Goal: Task Accomplishment & Management: Manage account settings

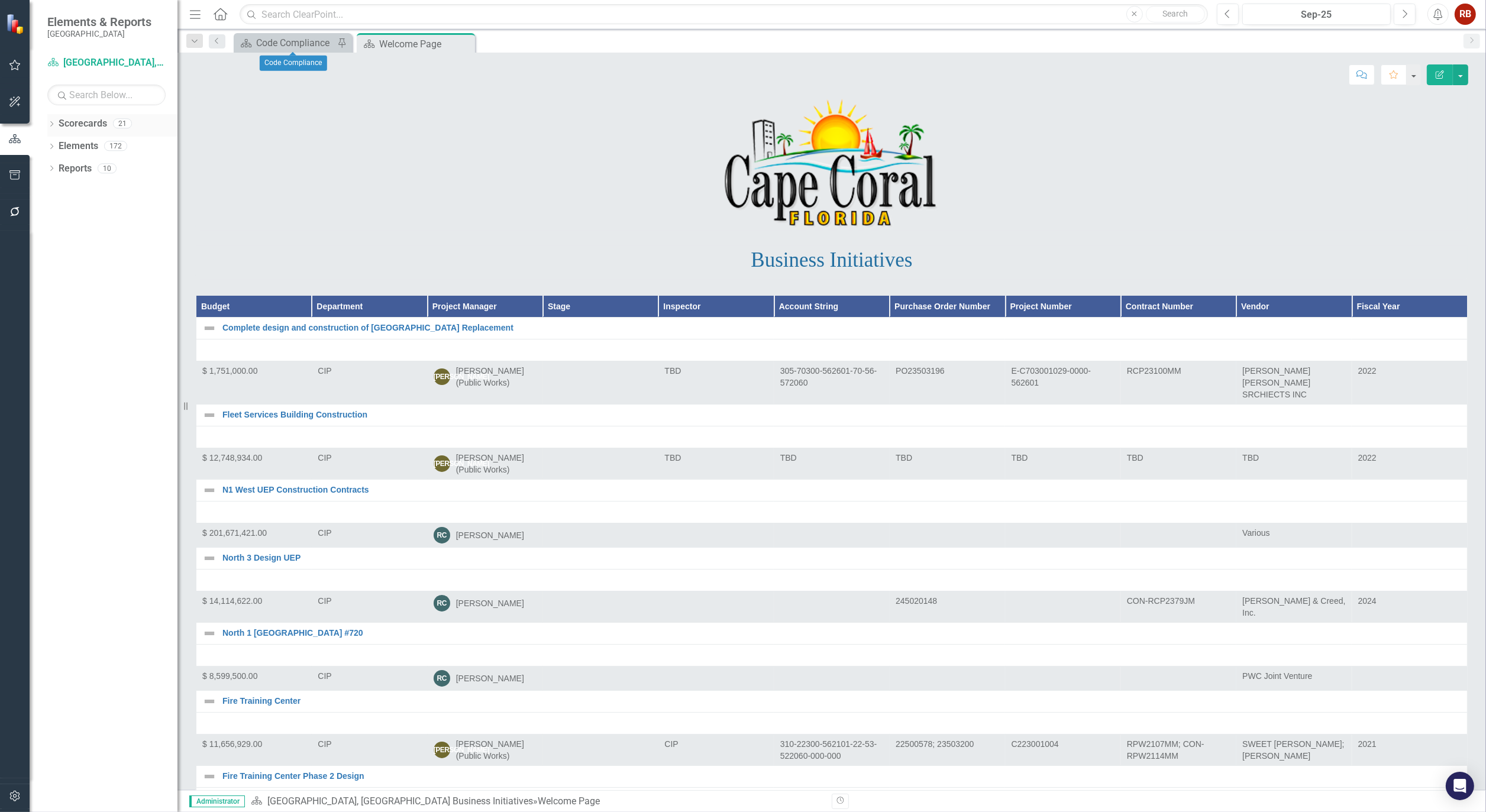
click at [52, 119] on div "Dropdown Scorecards 21" at bounding box center [112, 125] width 130 height 22
click at [51, 122] on icon "Dropdown" at bounding box center [51, 125] width 8 height 7
click at [61, 144] on icon "Dropdown" at bounding box center [58, 145] width 9 height 7
click at [111, 192] on link "Human Resources Analytics Dashboard" at bounding box center [127, 191] width 101 height 13
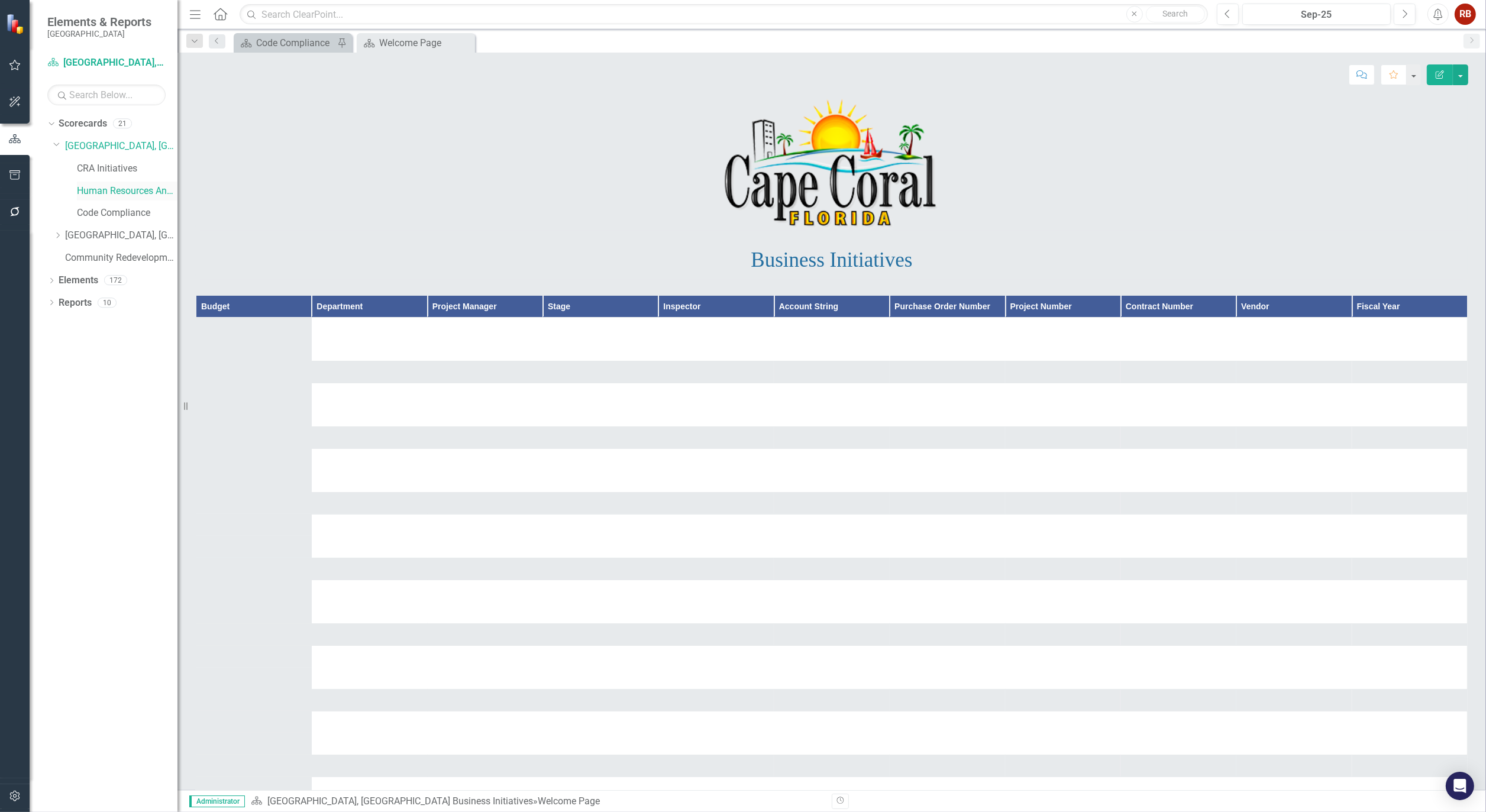
click at [113, 188] on link "Human Resources Analytics Dashboard" at bounding box center [127, 191] width 101 height 13
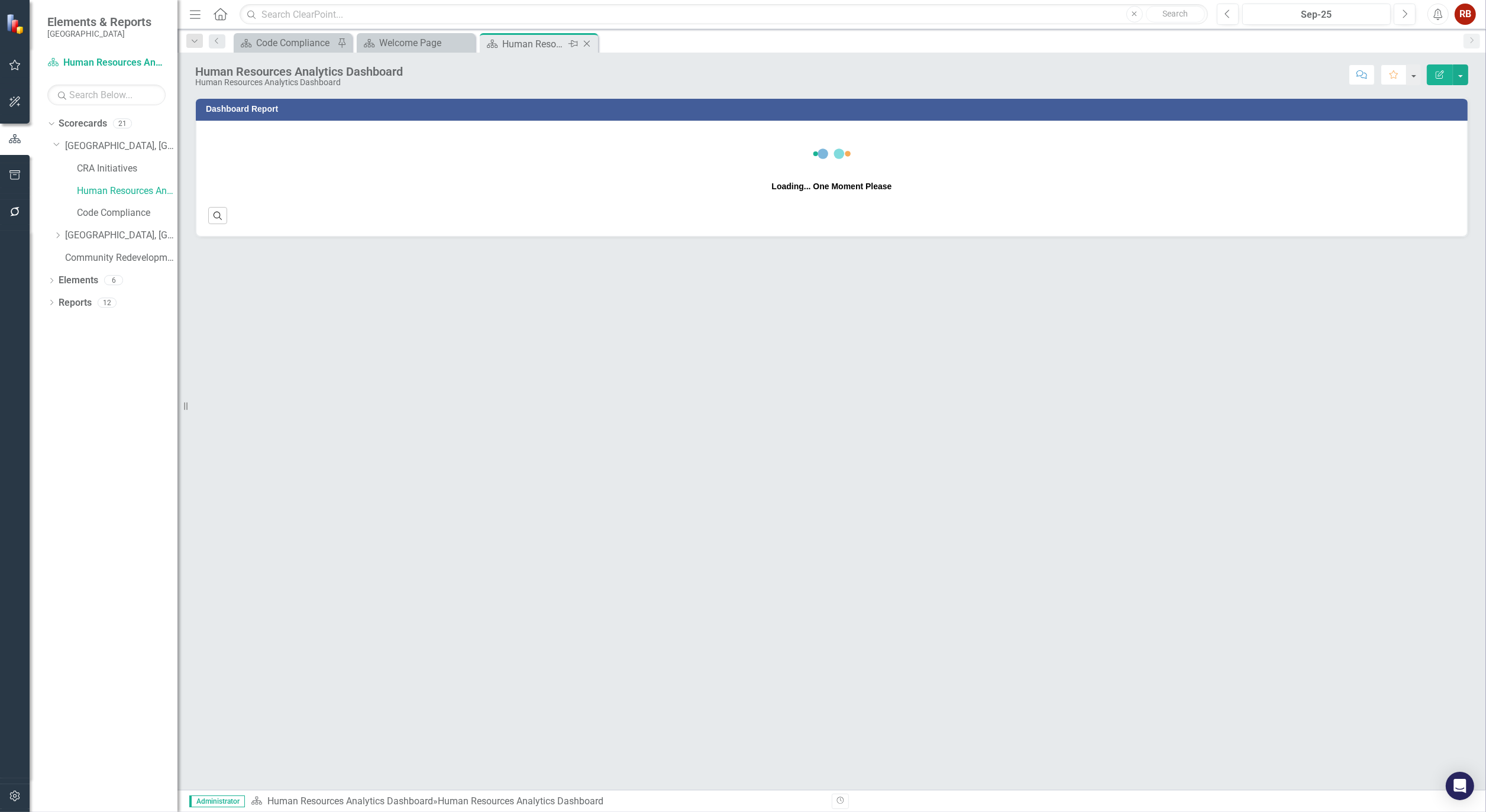
click at [576, 42] on icon "Pin" at bounding box center [573, 44] width 10 height 12
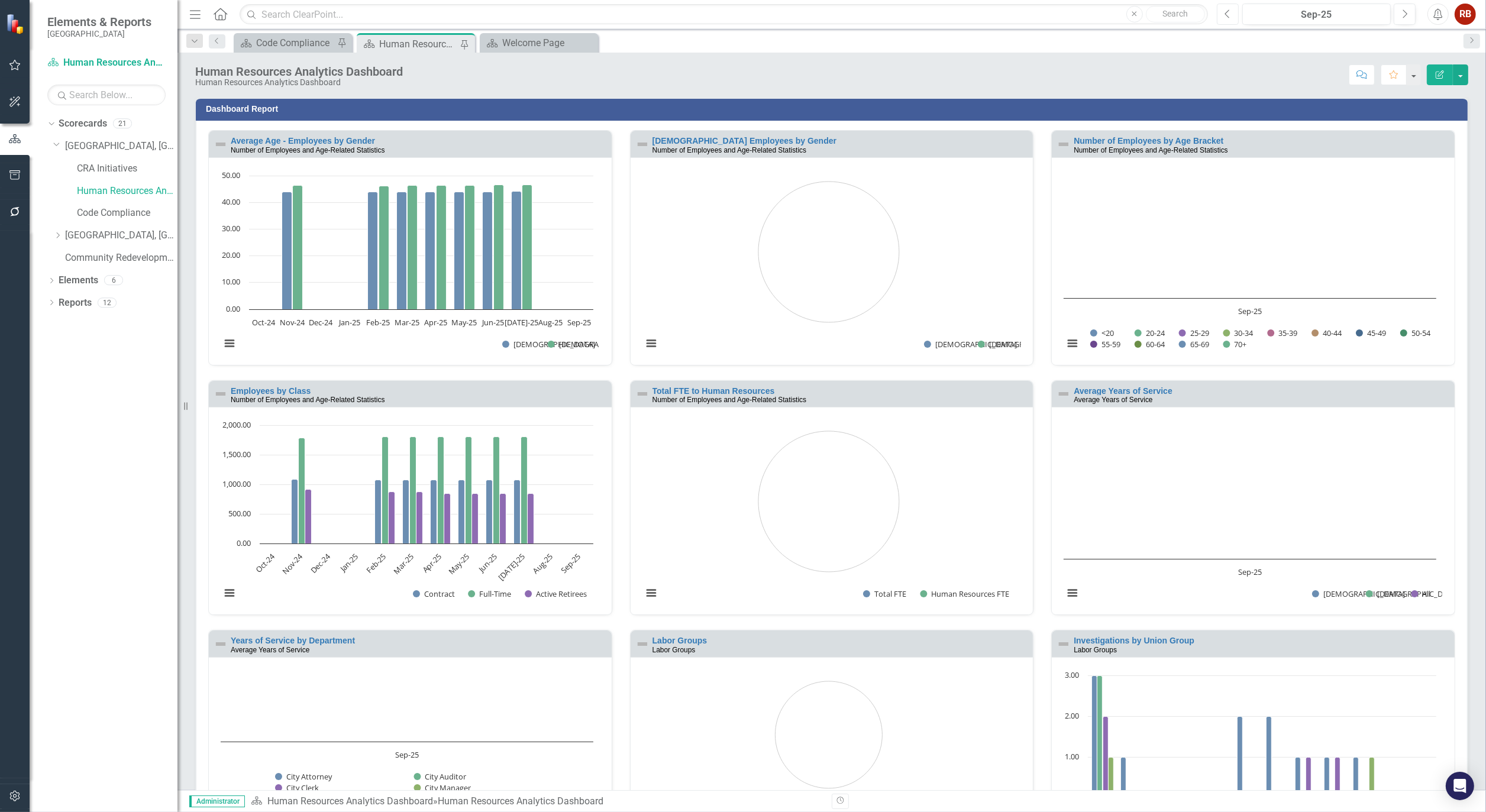
click at [1229, 10] on icon "Previous" at bounding box center [1227, 15] width 7 height 11
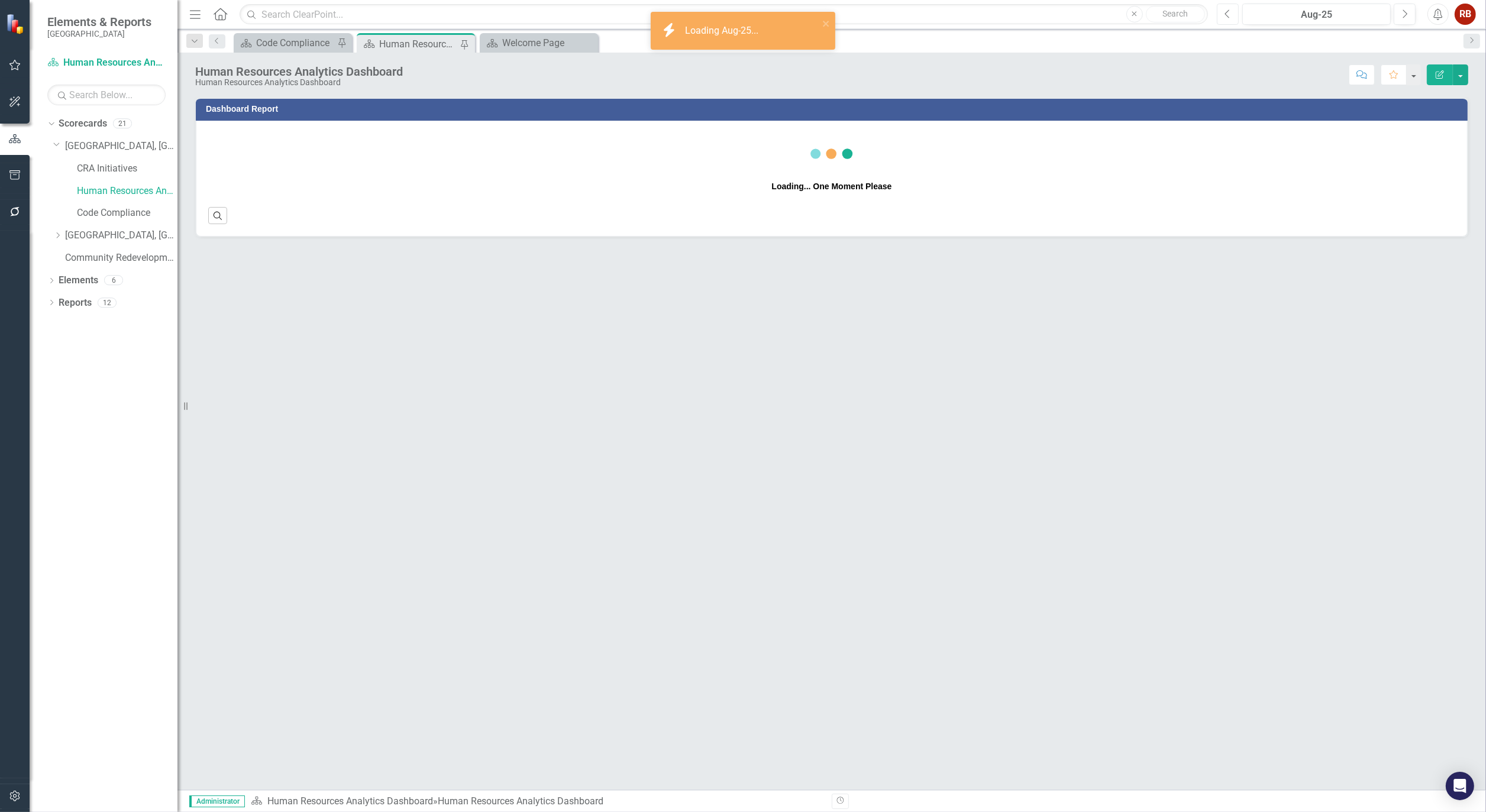
click at [1229, 10] on icon "Previous" at bounding box center [1227, 15] width 7 height 11
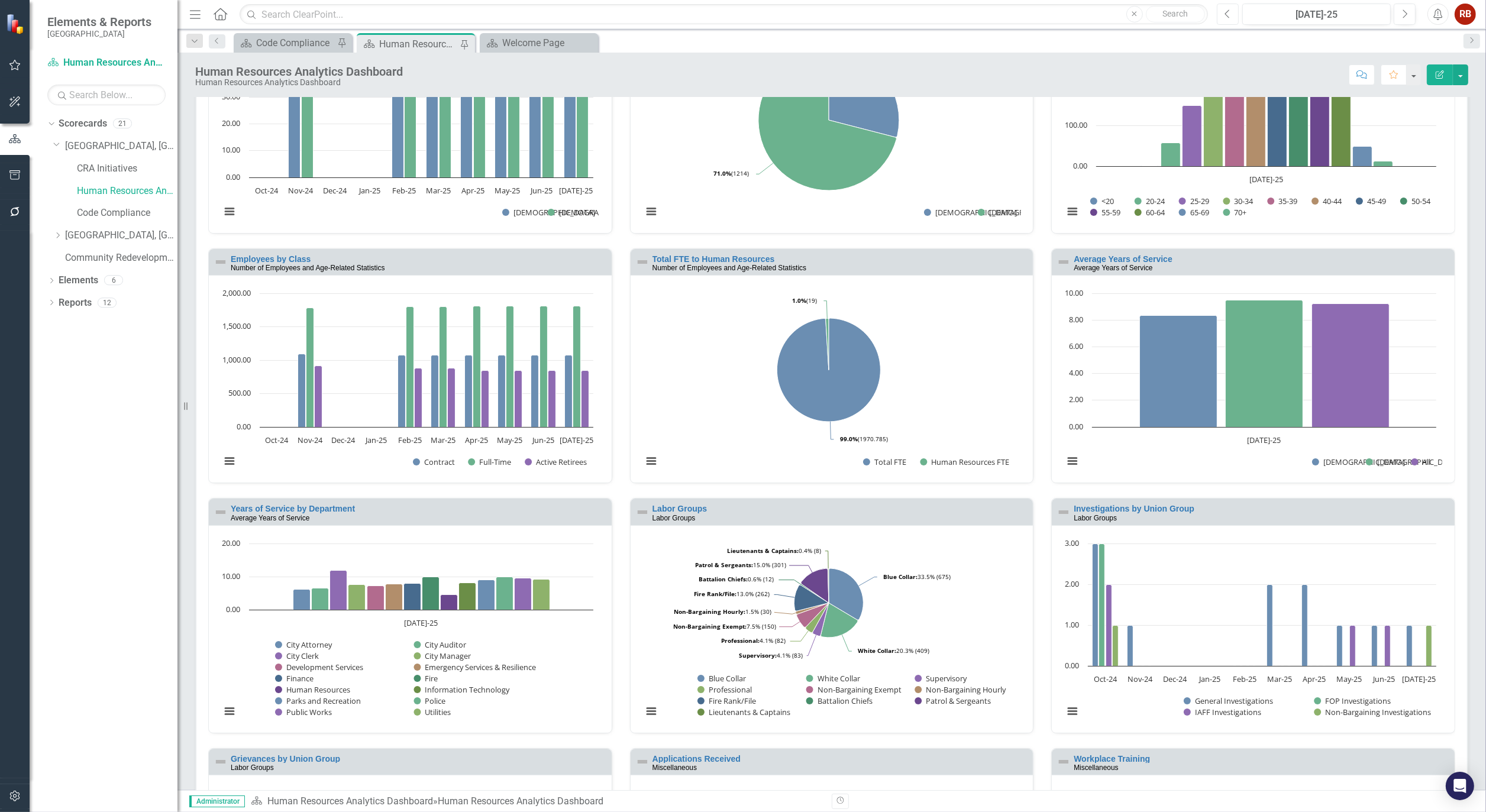
scroll to position [394, 0]
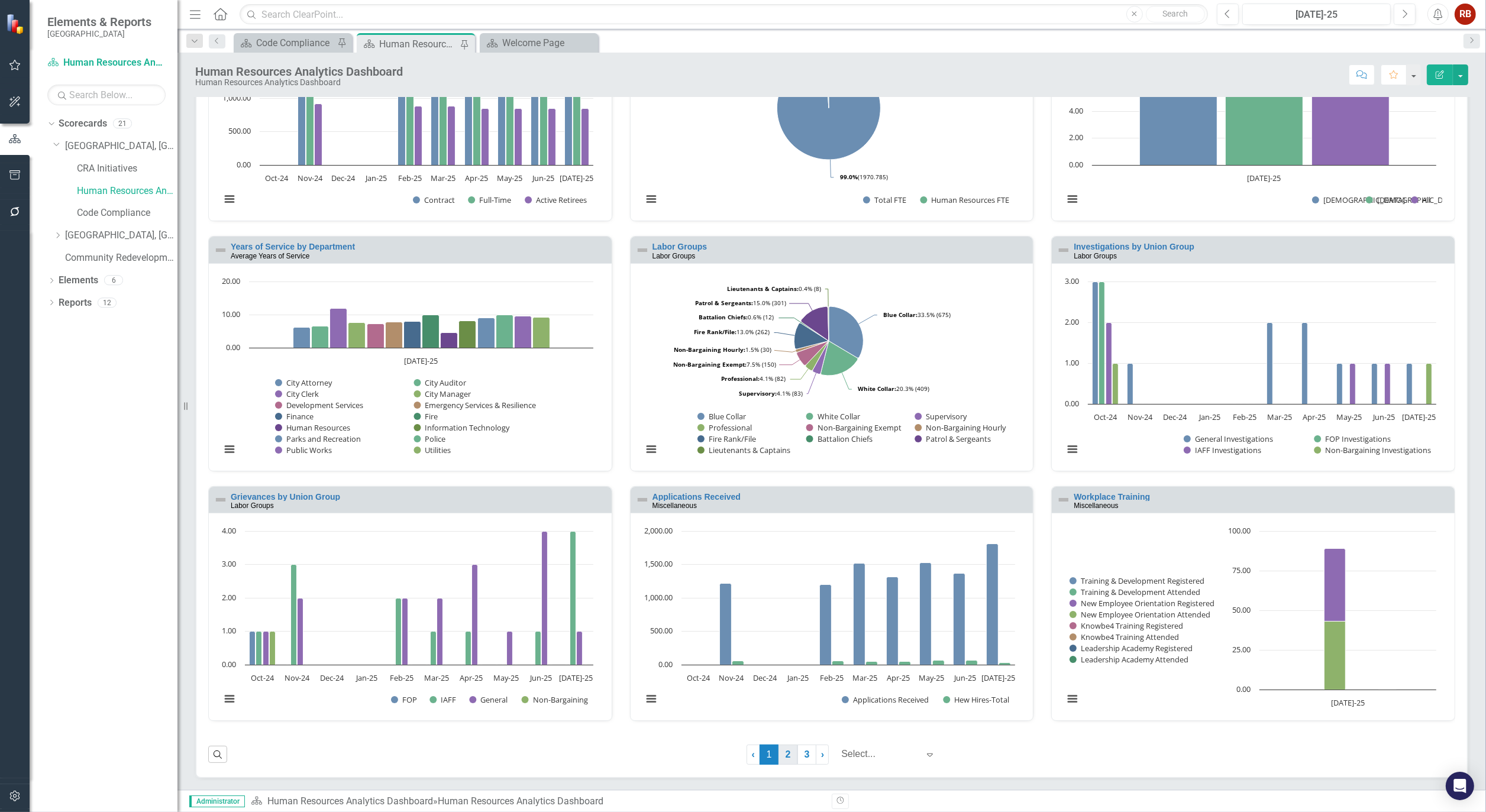
click at [779, 754] on link "2" at bounding box center [788, 754] width 19 height 20
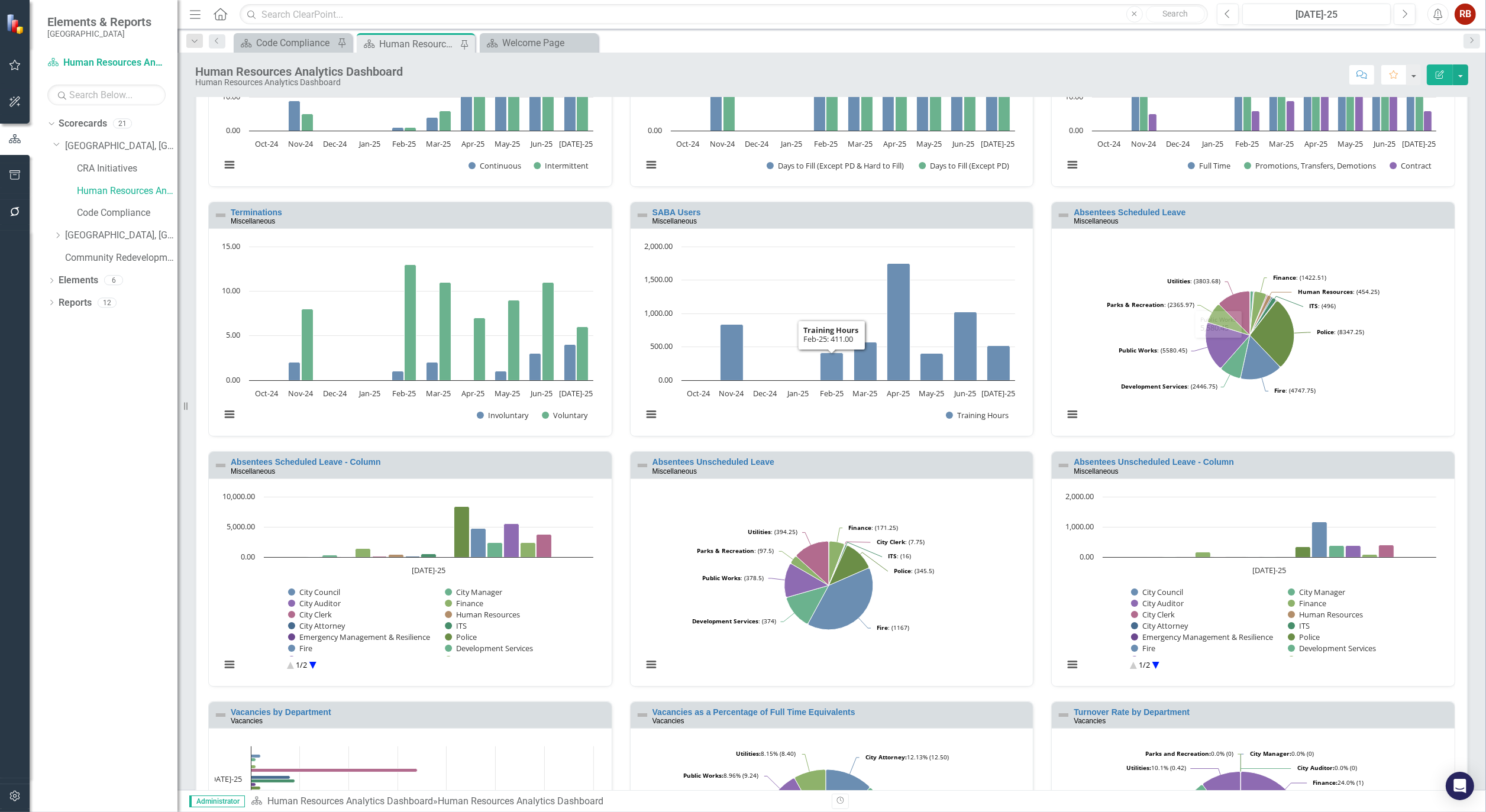
scroll to position [197, 0]
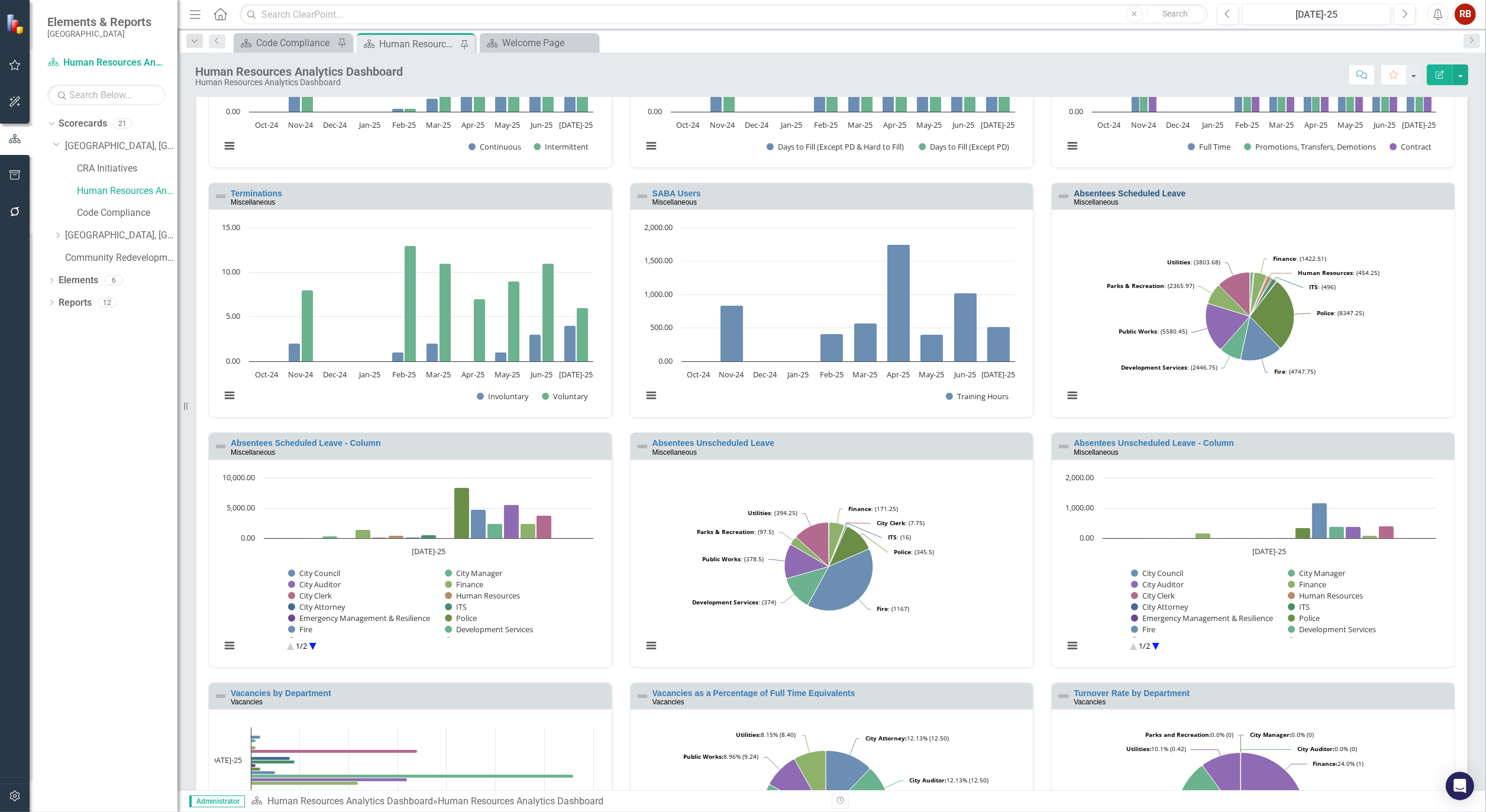
click at [1138, 192] on link "Absentees Scheduled Leave" at bounding box center [1129, 194] width 112 height 10
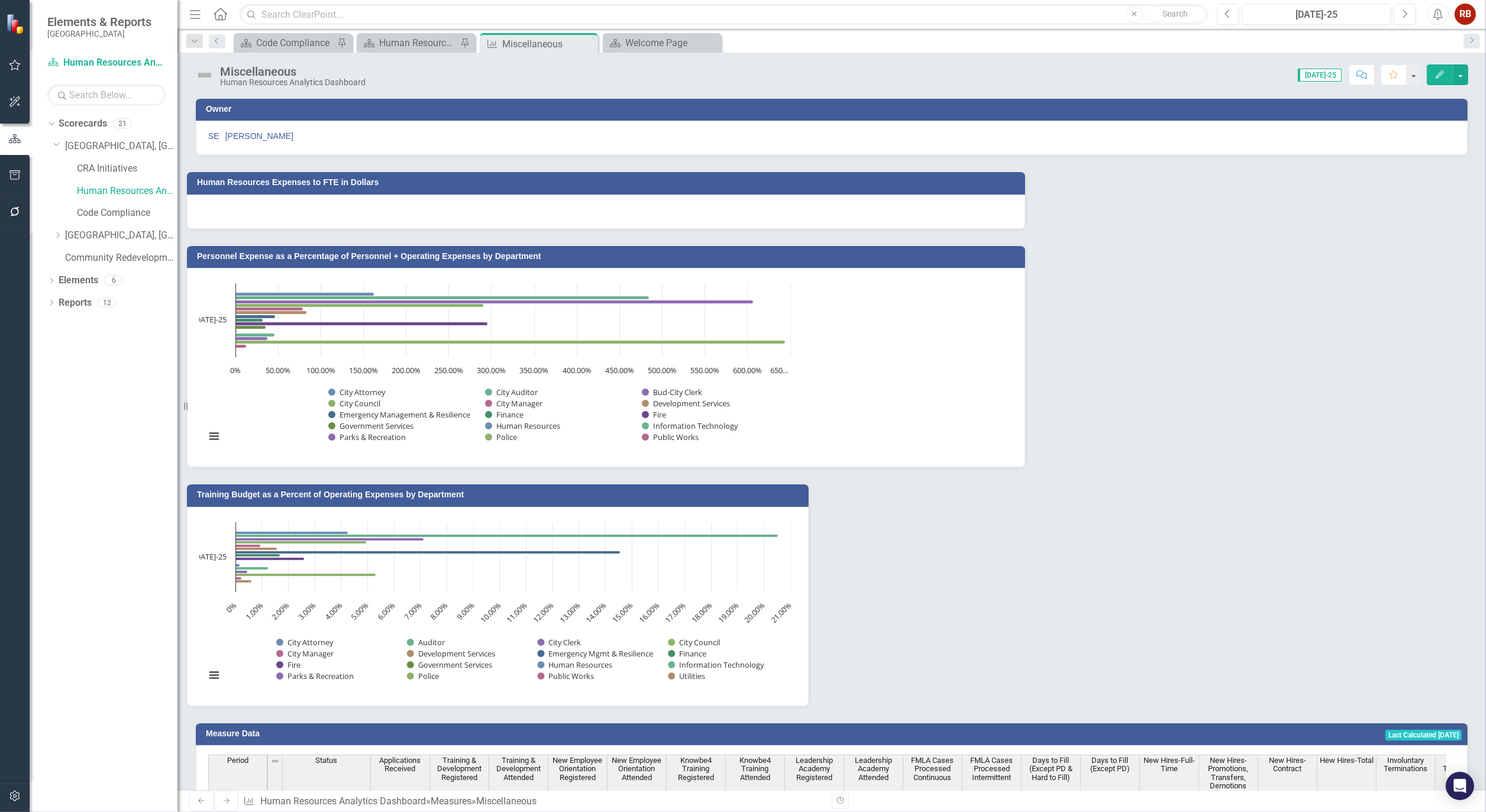
click at [1441, 78] on icon "Edit" at bounding box center [1440, 74] width 11 height 8
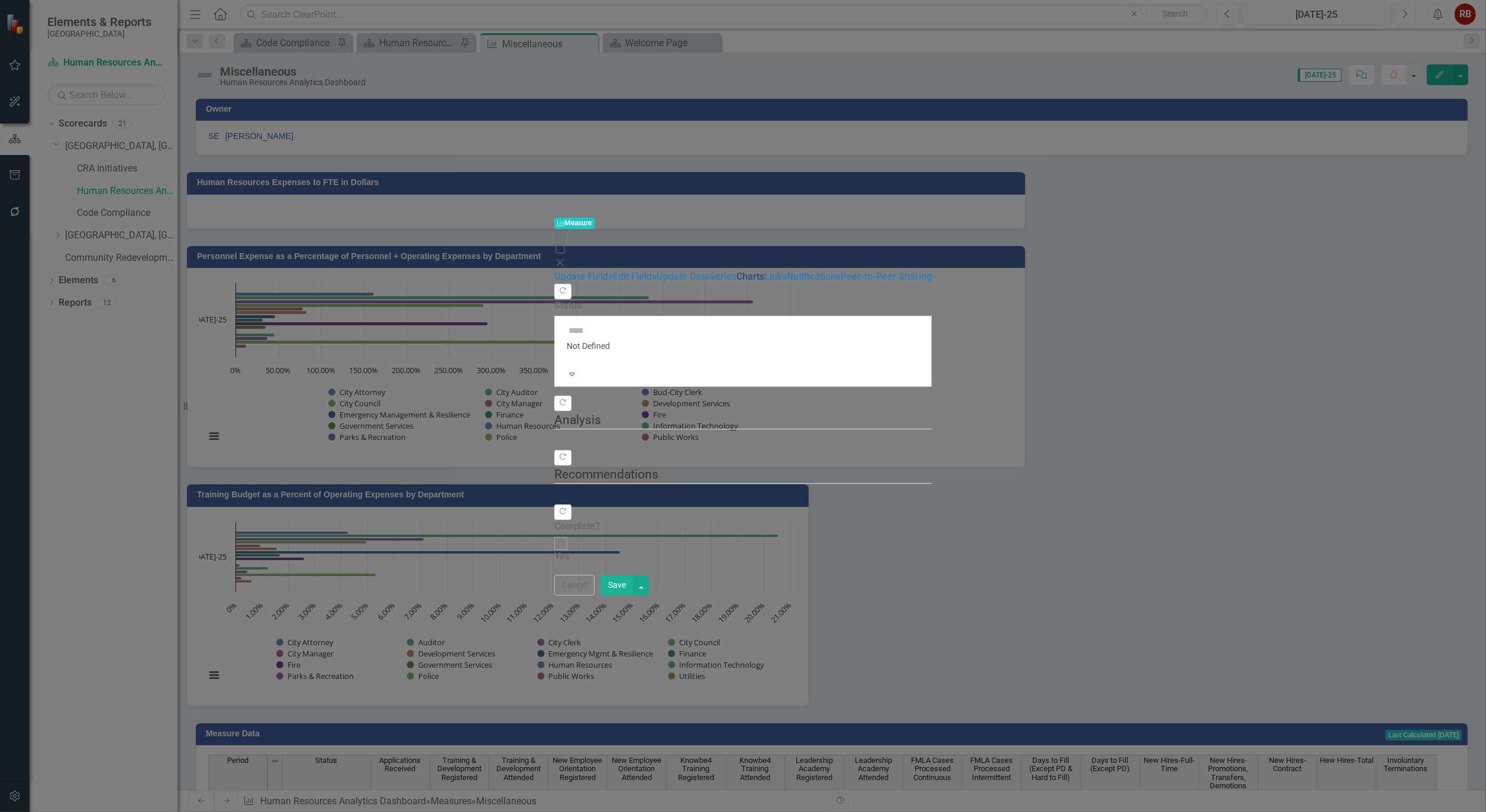
click at [736, 271] on link "Charts" at bounding box center [750, 276] width 28 height 12
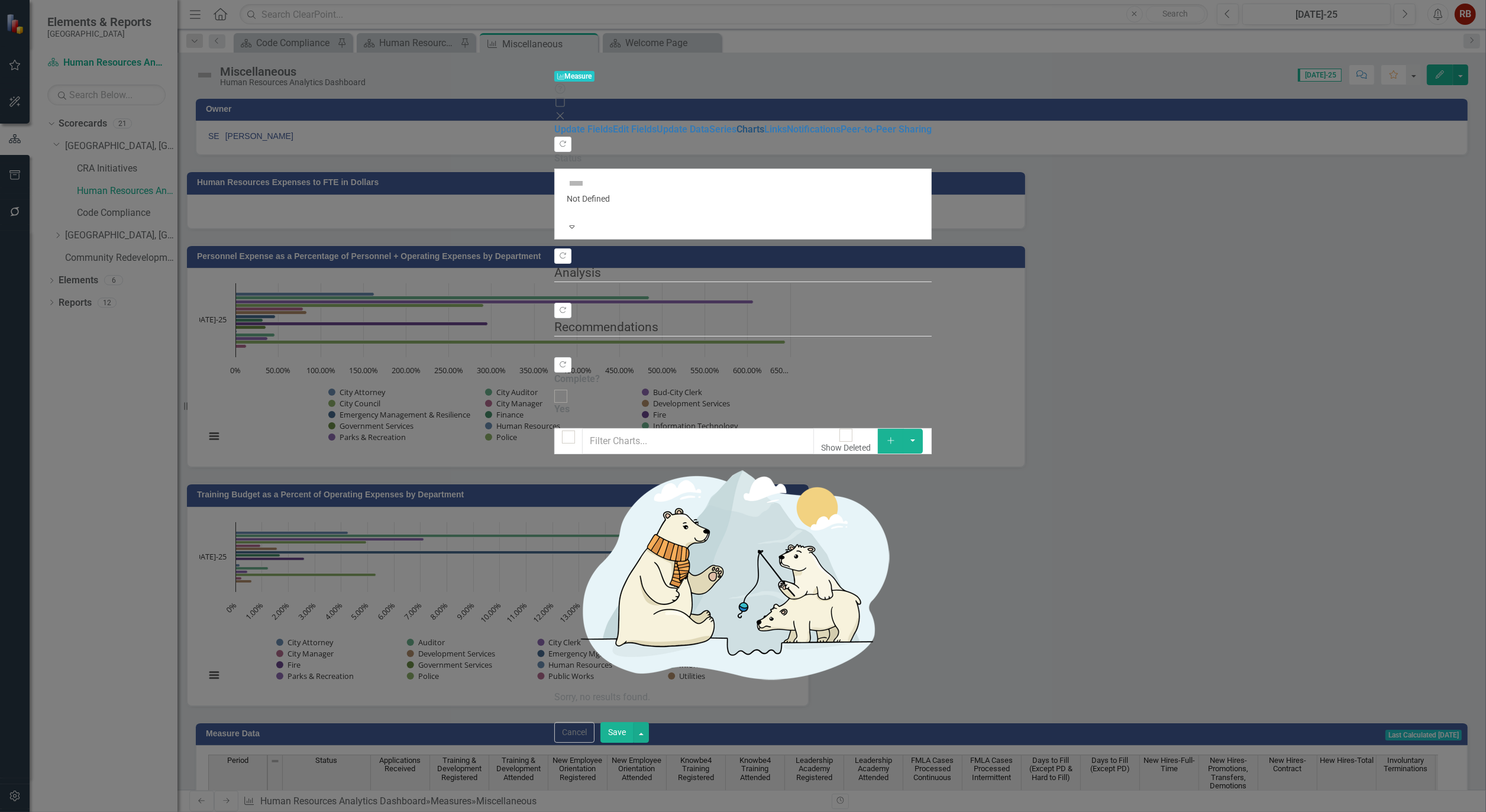
checkbox input "false"
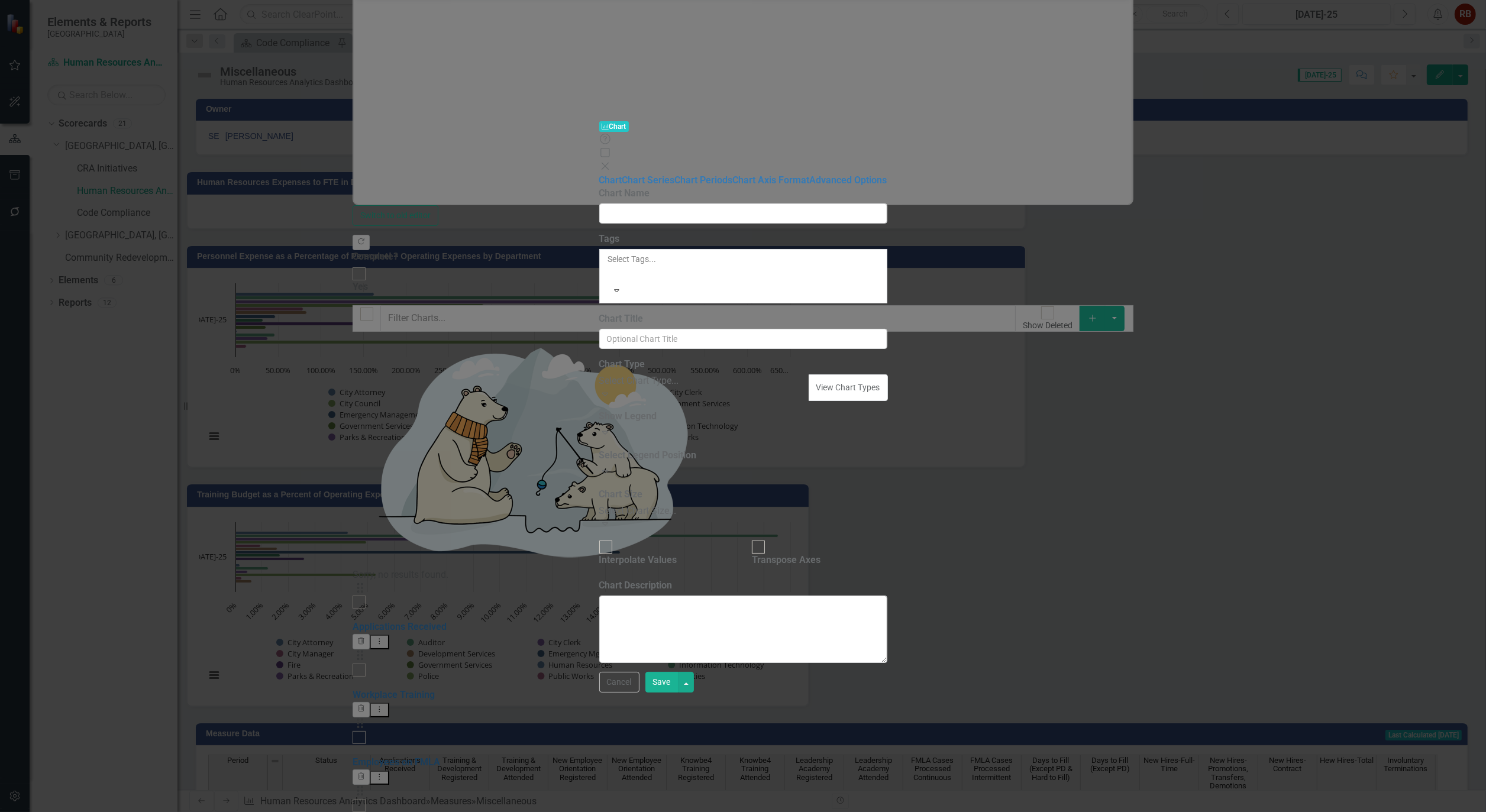
type input "Absentees Scheduled Leave"
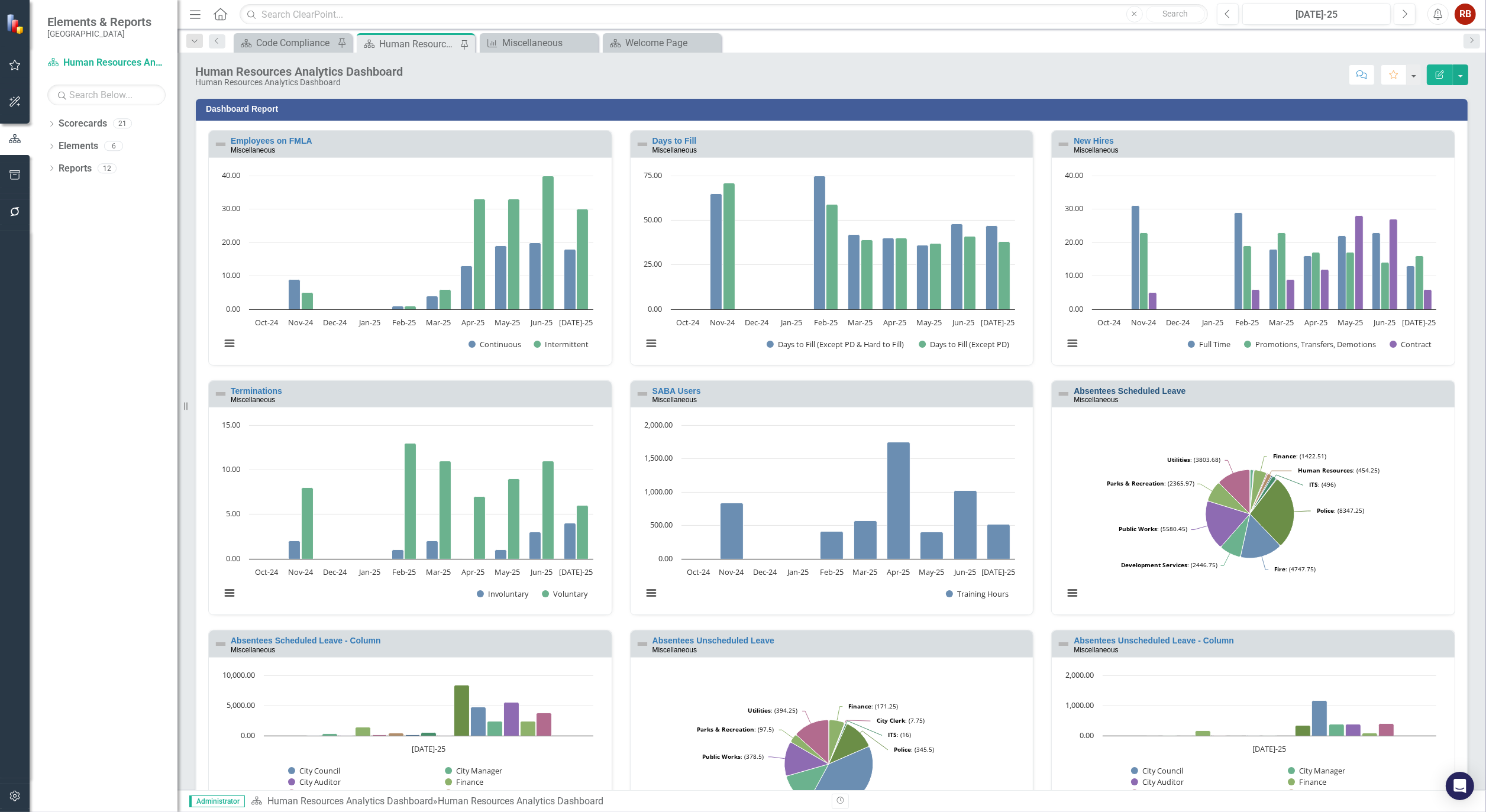
click at [1132, 392] on link "Absentees Scheduled Leave" at bounding box center [1129, 391] width 112 height 10
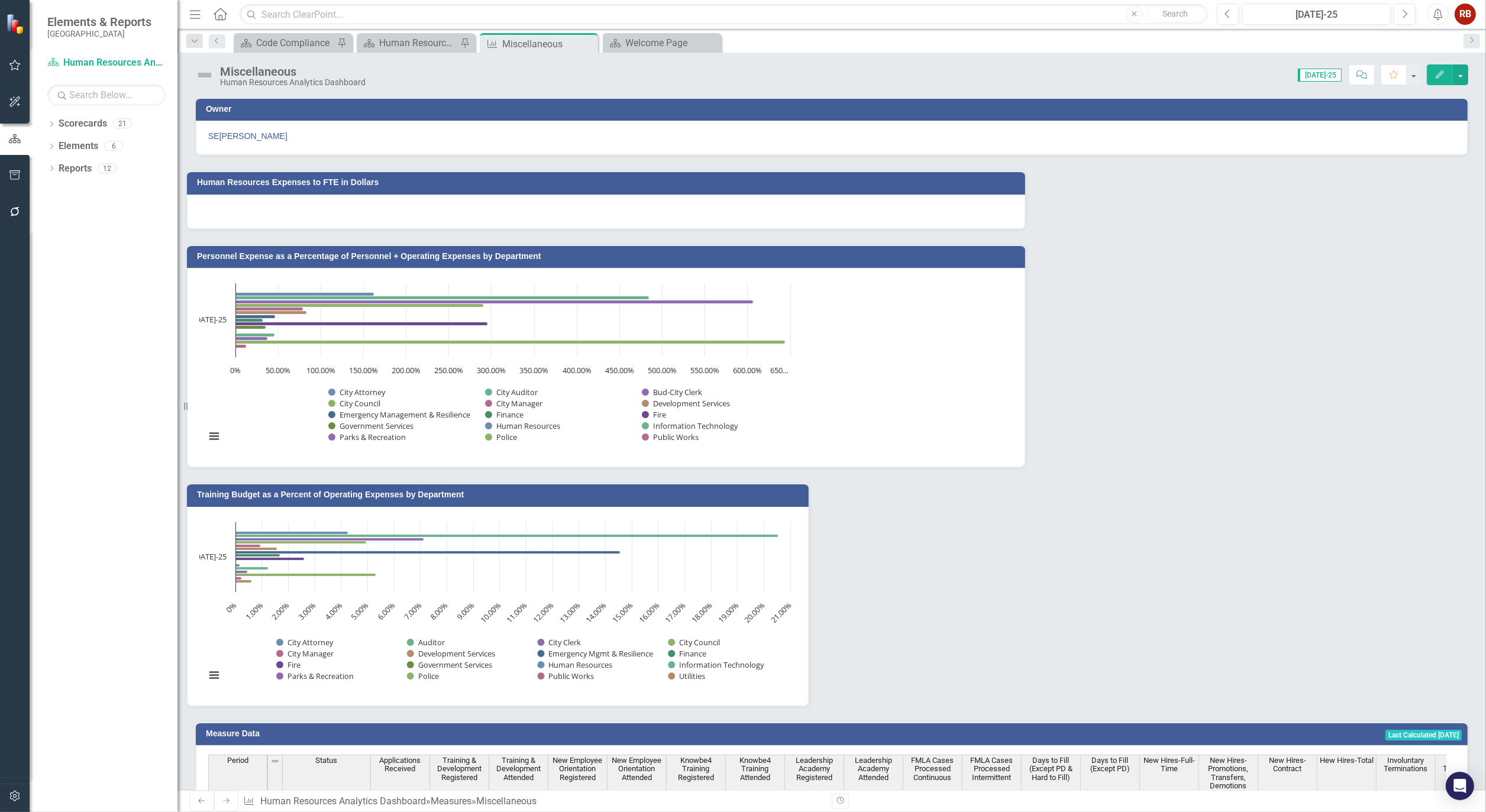
click at [1430, 79] on button "Edit" at bounding box center [1439, 74] width 26 height 21
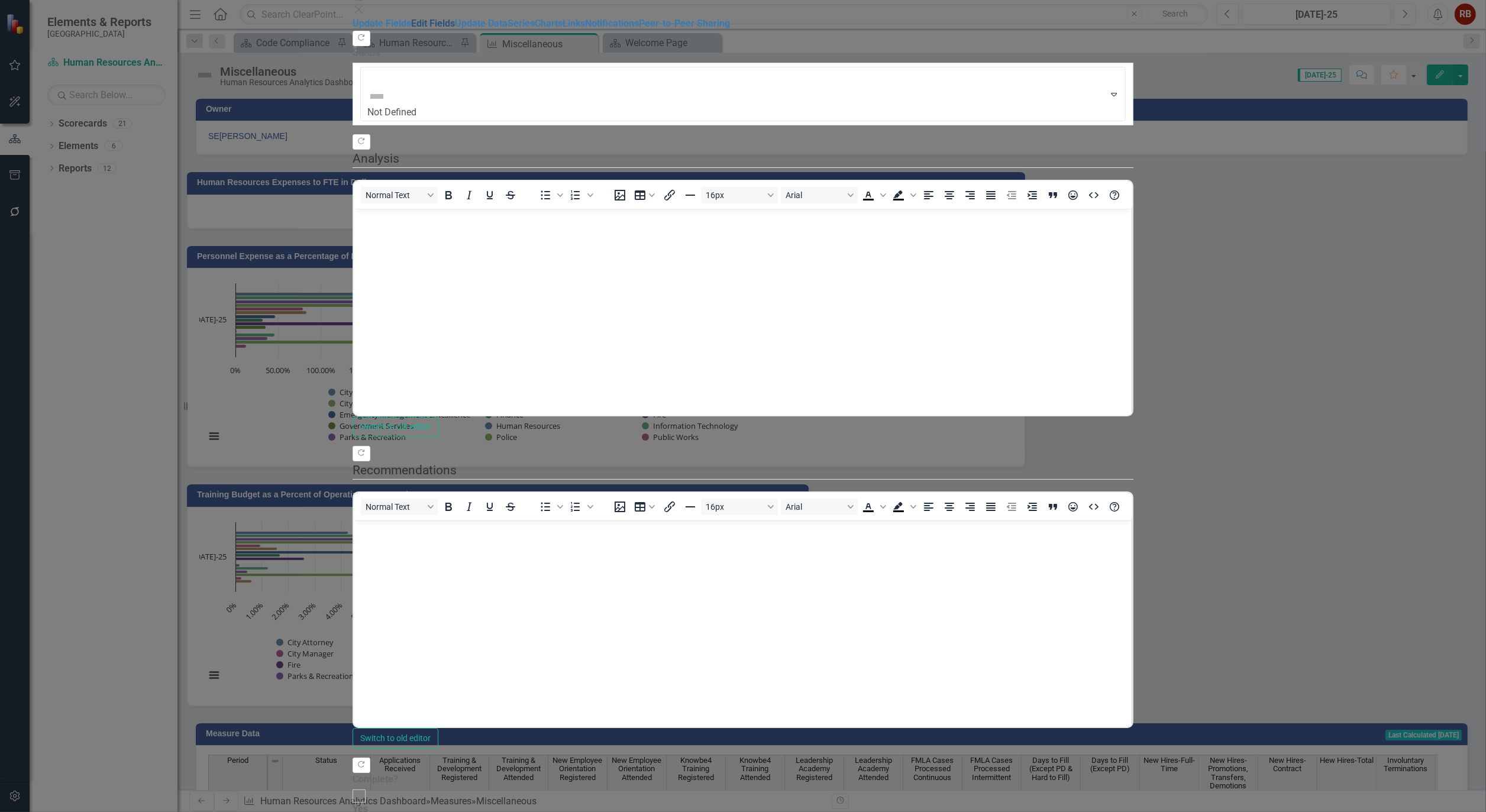
click at [411, 29] on link "Edit Fields" at bounding box center [433, 23] width 44 height 12
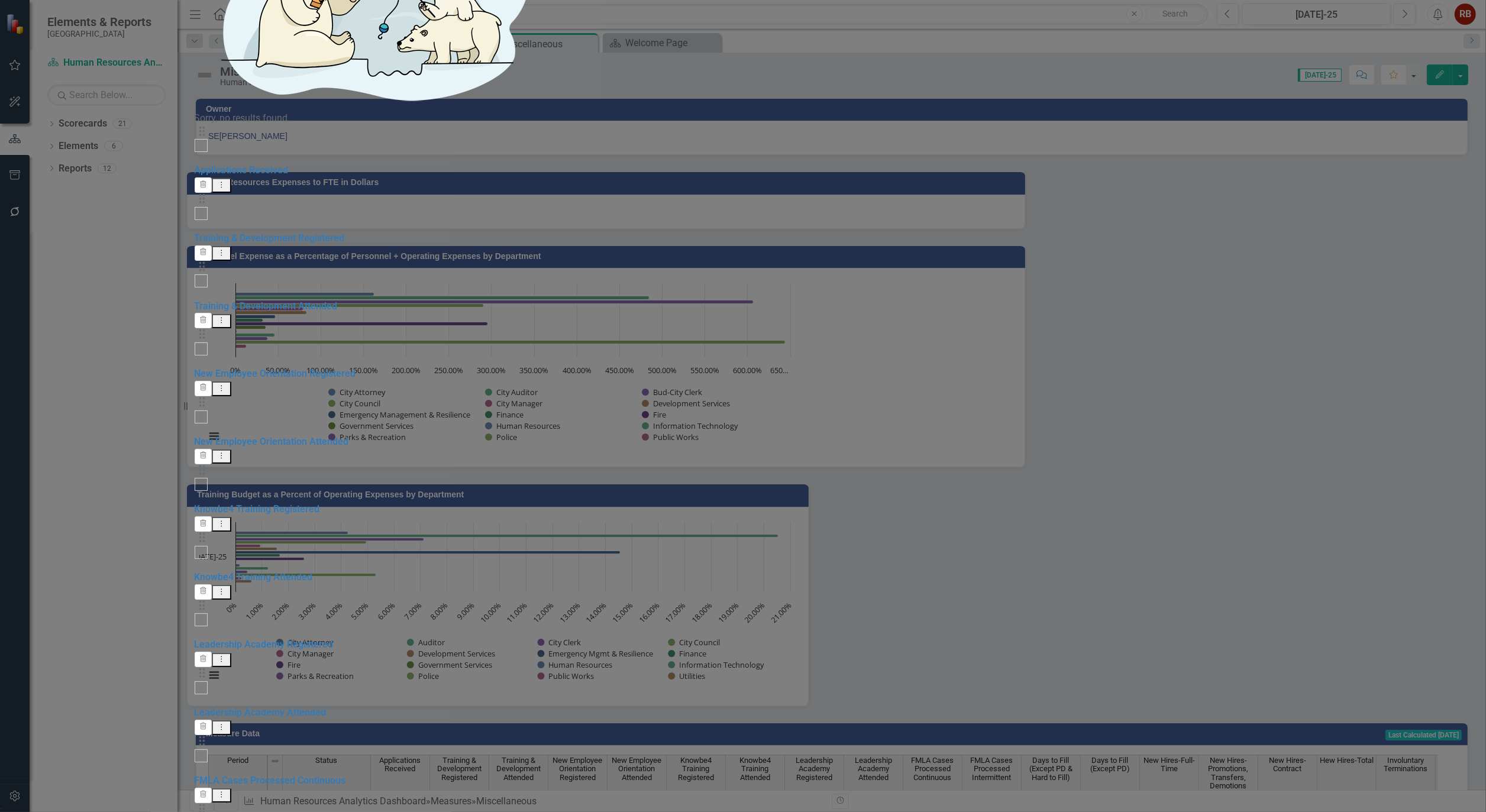
checkbox input "false"
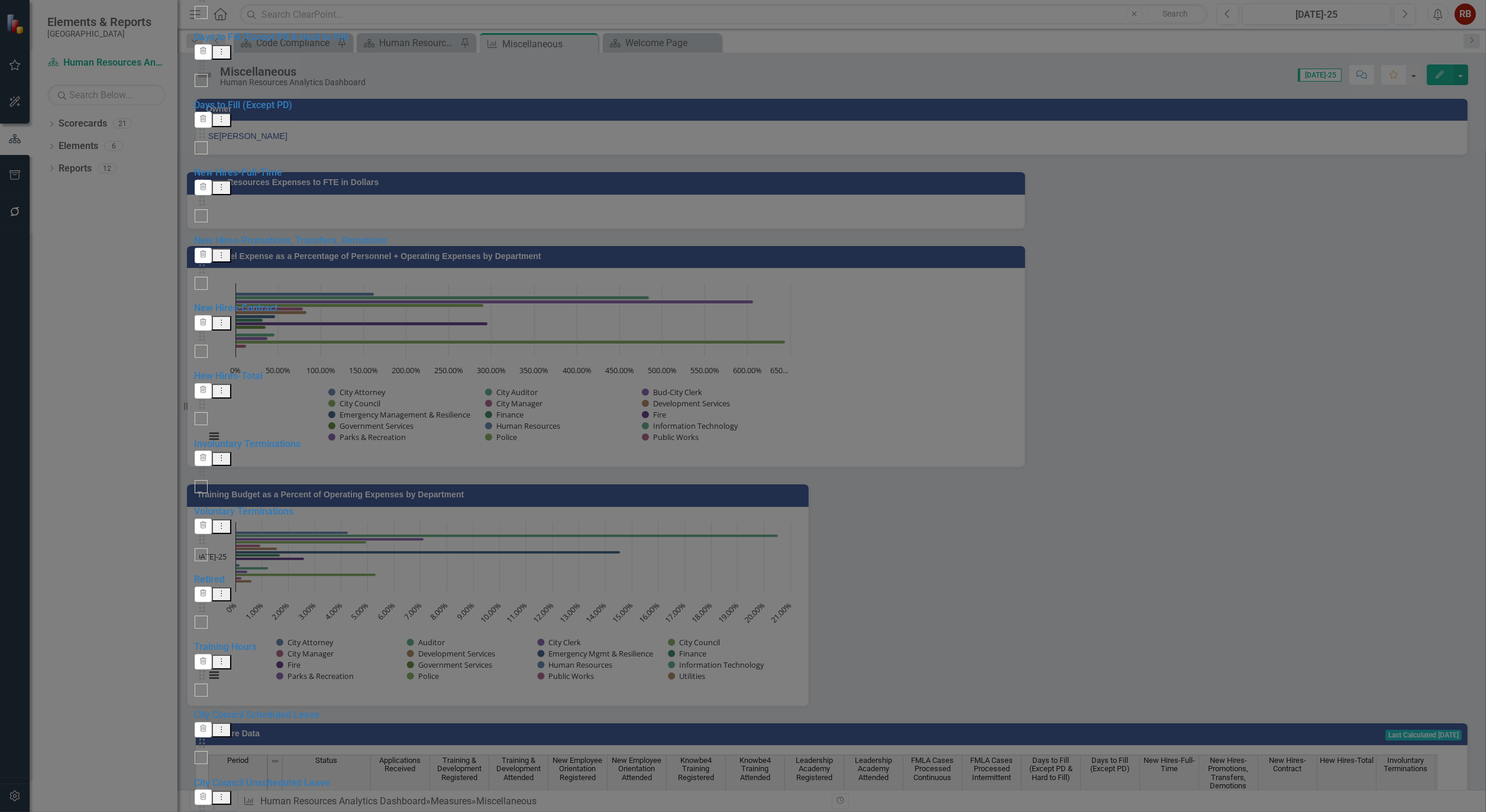
checkbox input "false"
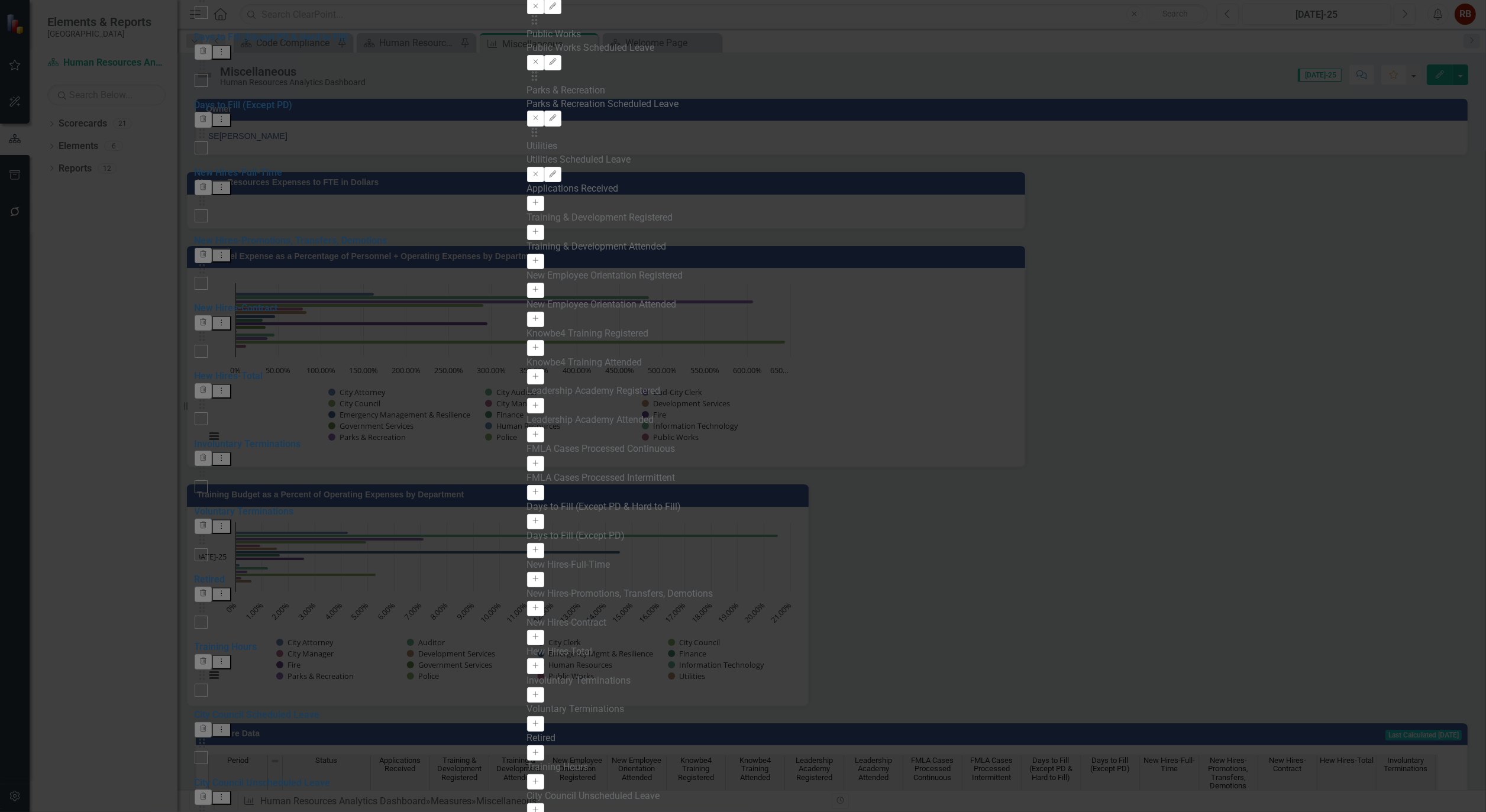
type input "*In Hours"
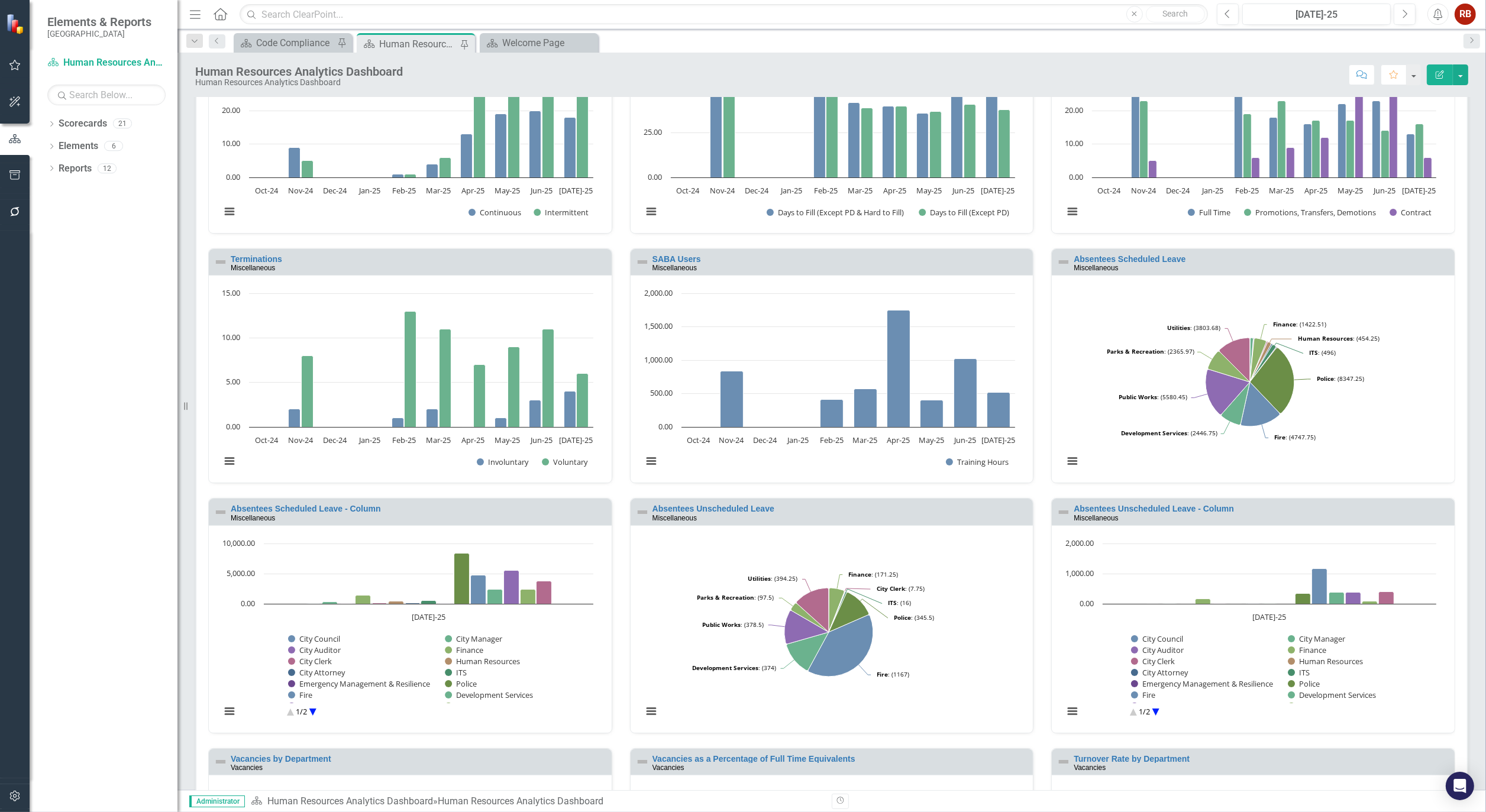
scroll to position [394, 0]
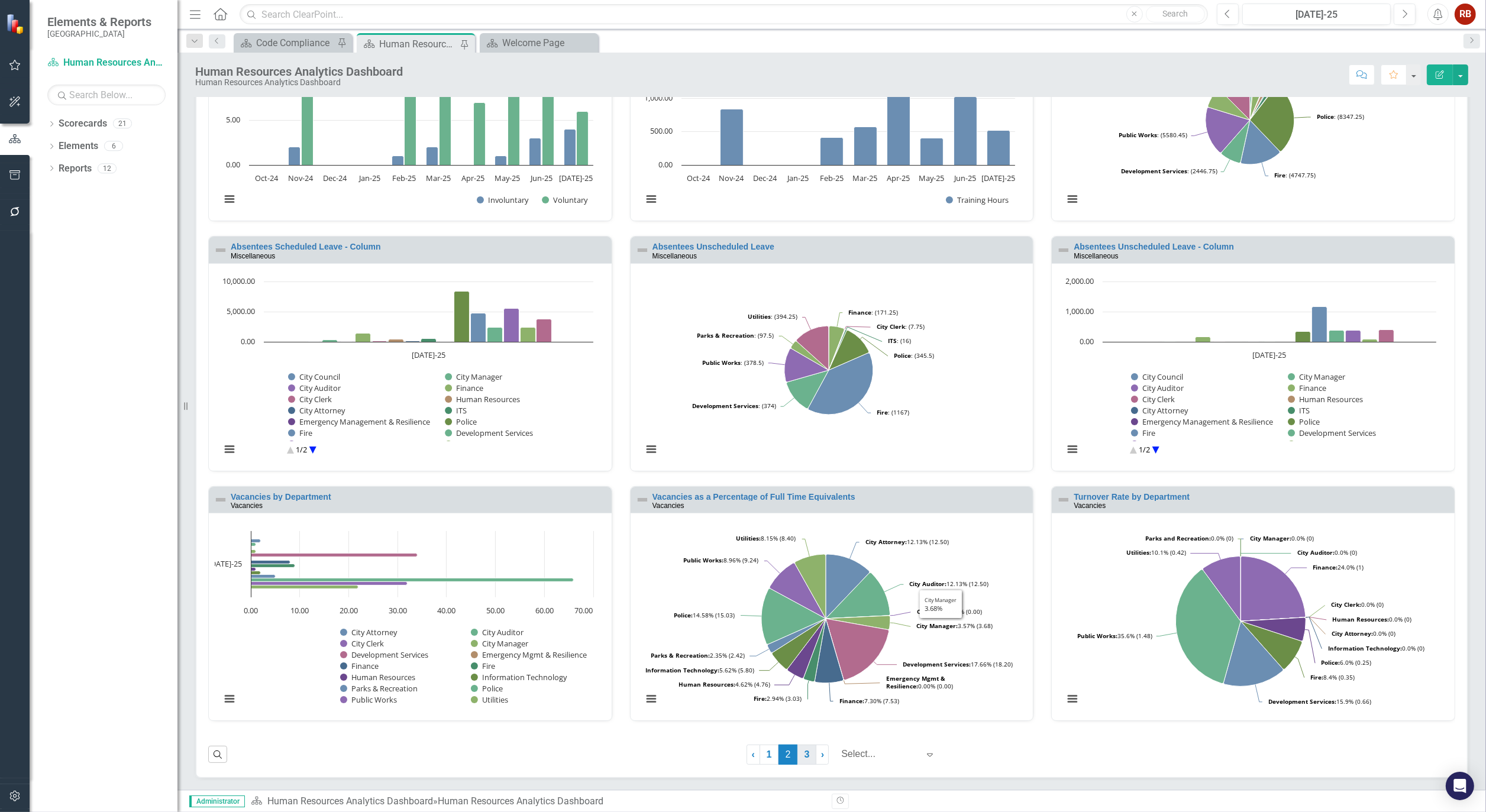
click at [797, 753] on link "3" at bounding box center [807, 754] width 19 height 20
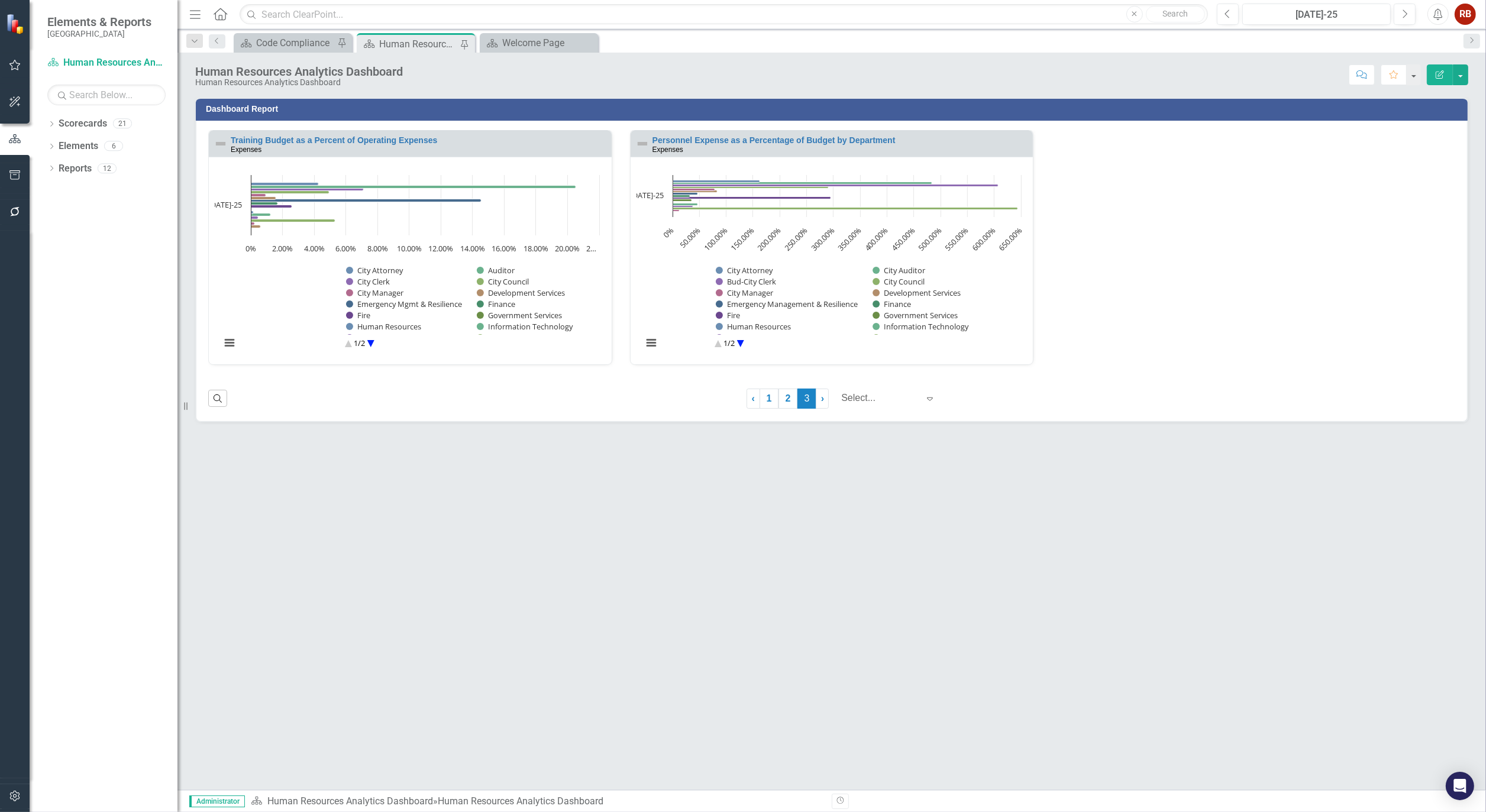
scroll to position [0, 0]
click at [789, 398] on link "2" at bounding box center [788, 399] width 19 height 20
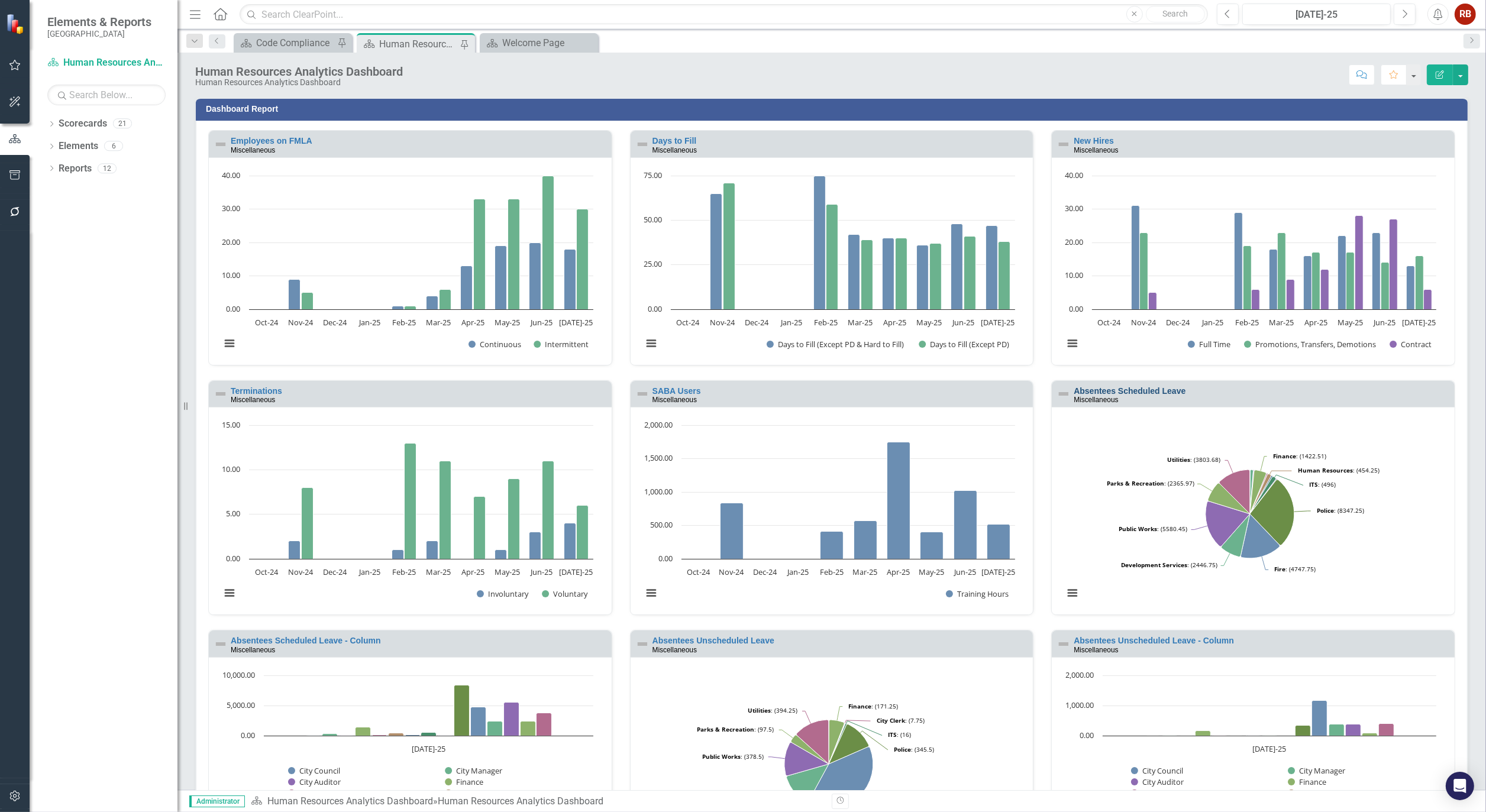
click at [1129, 387] on link "Absentees Scheduled Leave" at bounding box center [1129, 391] width 112 height 10
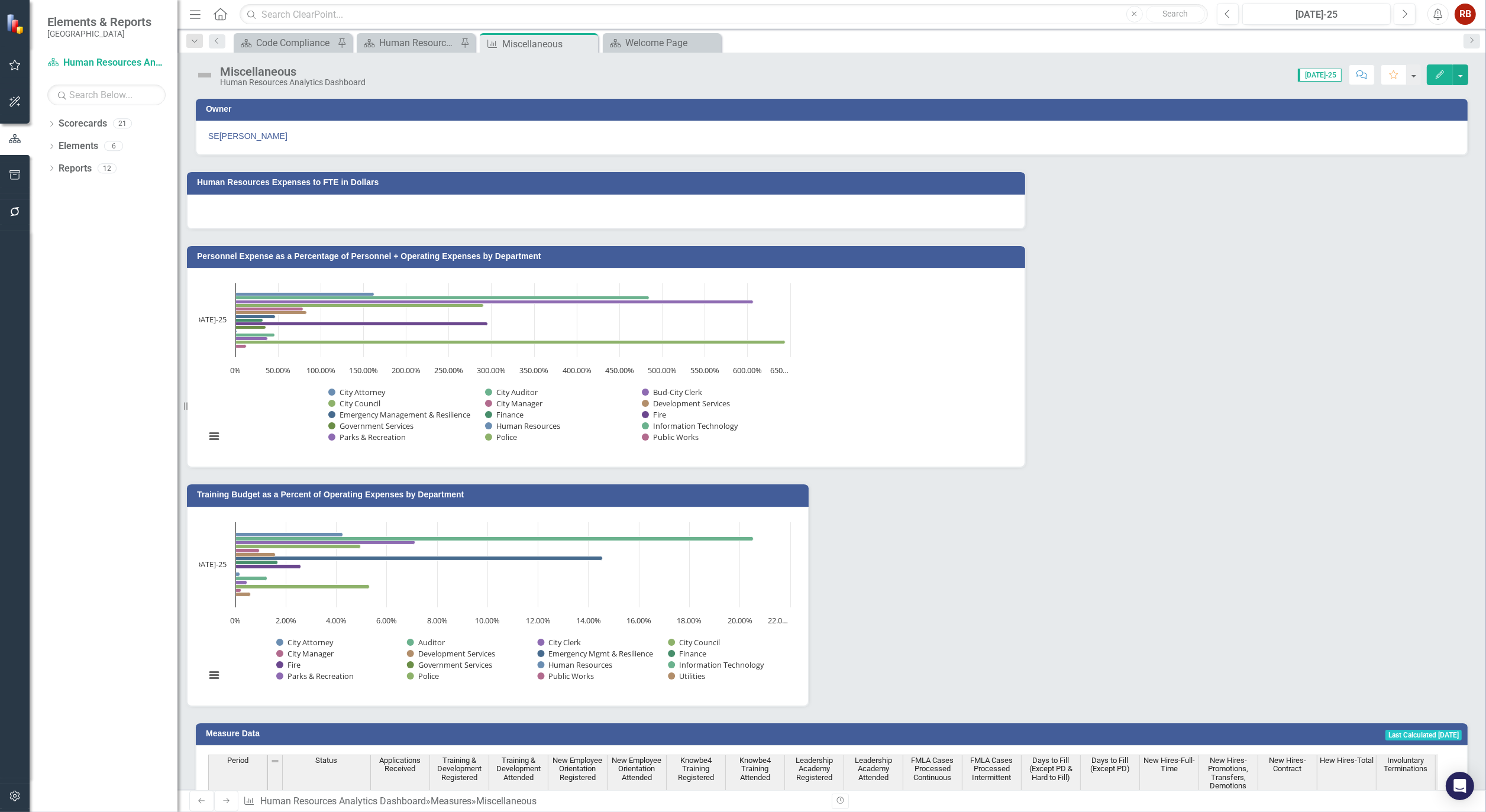
click at [1439, 74] on icon "Edit" at bounding box center [1440, 74] width 11 height 8
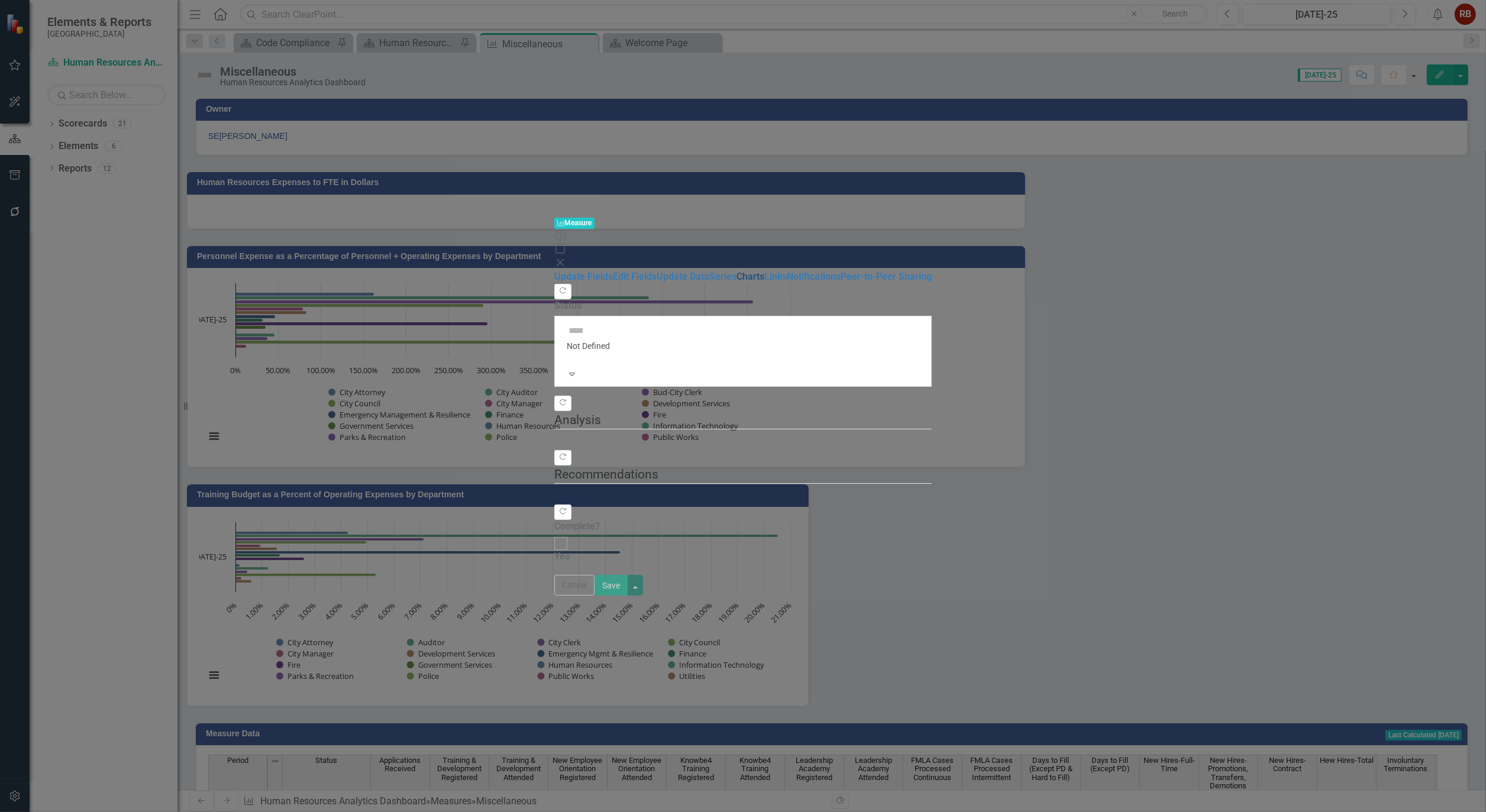
click at [736, 271] on link "Charts" at bounding box center [750, 276] width 28 height 12
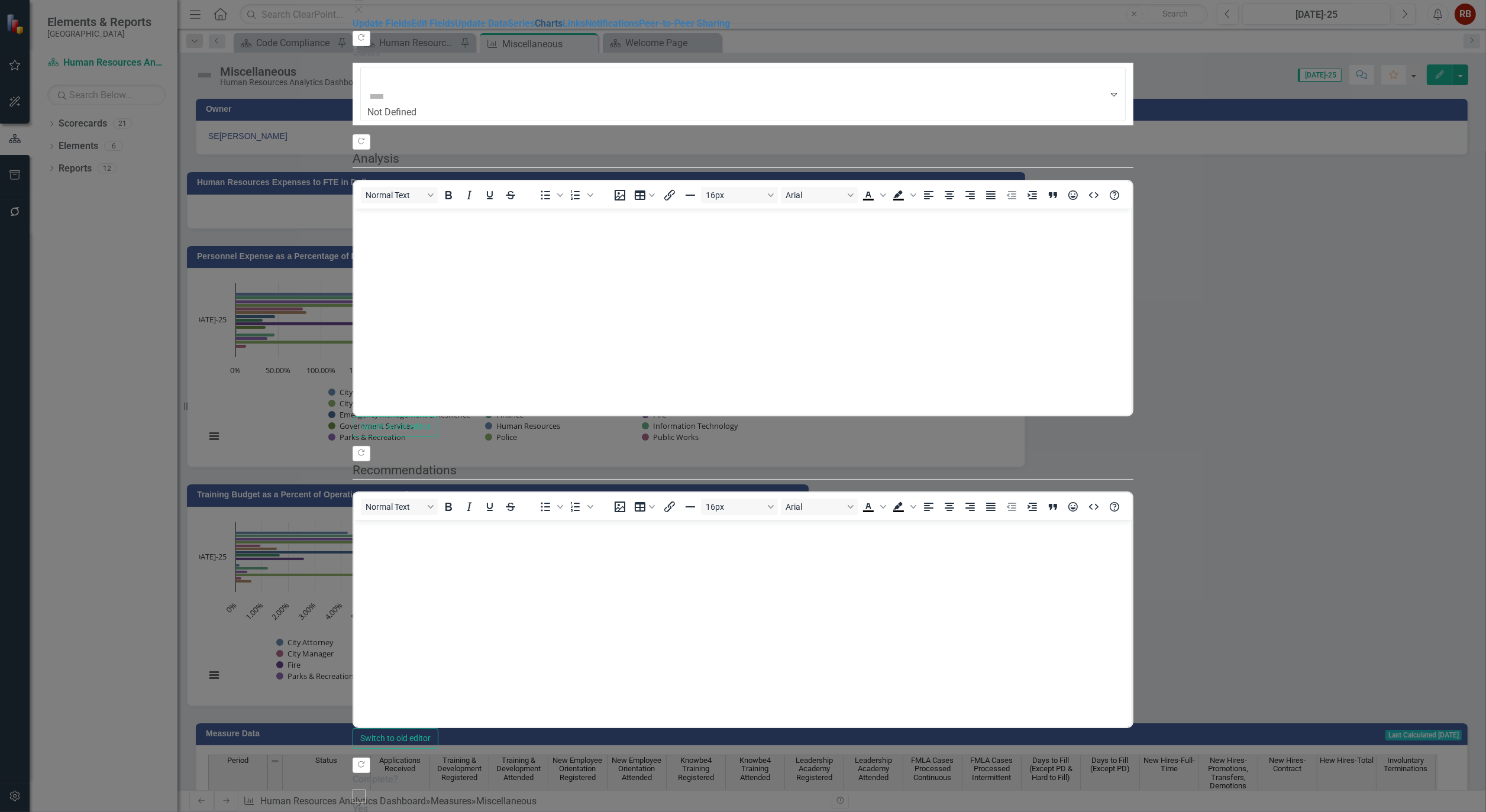
click at [535, 29] on link "Charts" at bounding box center [549, 23] width 28 height 12
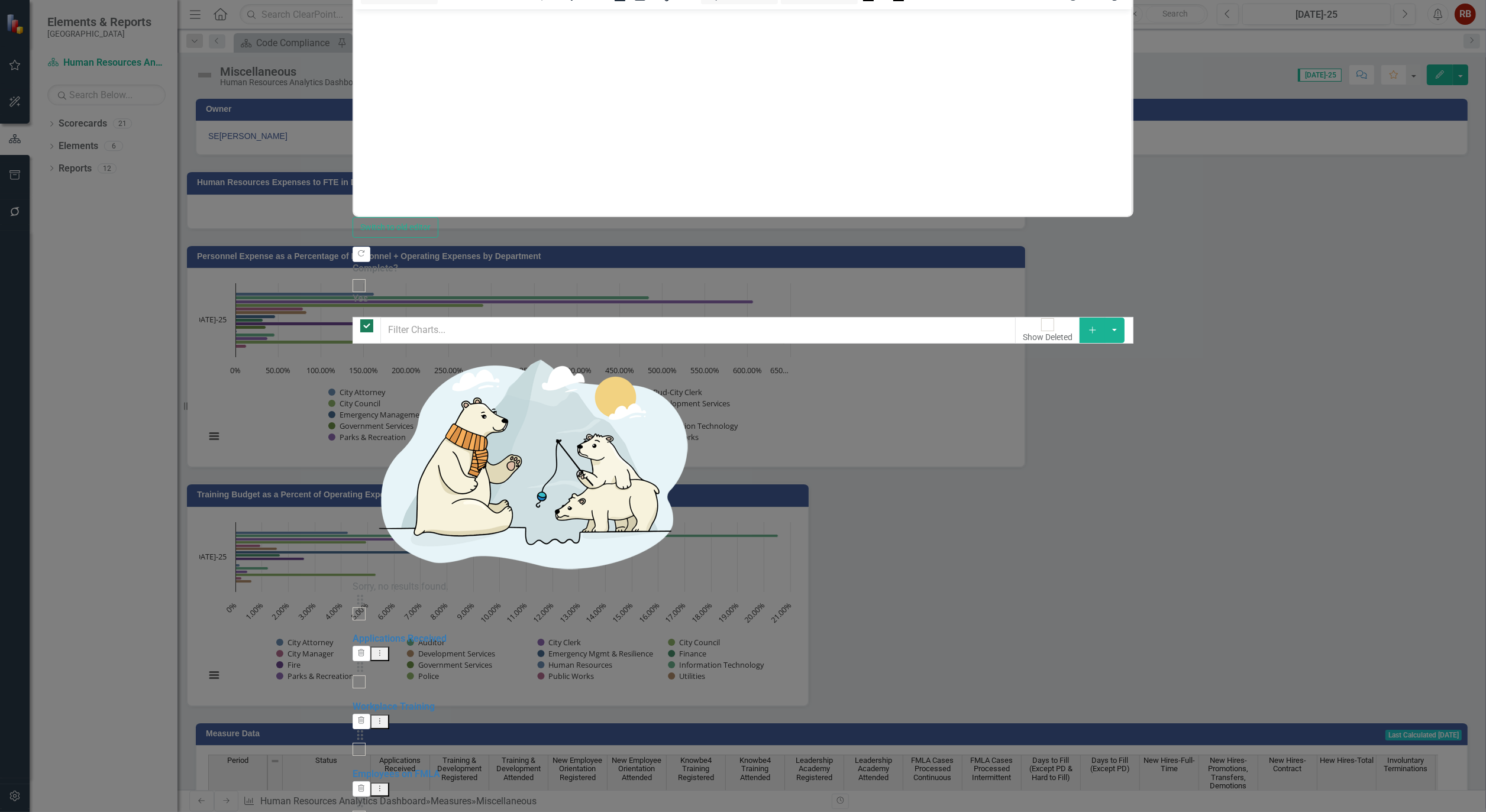
checkbox input "false"
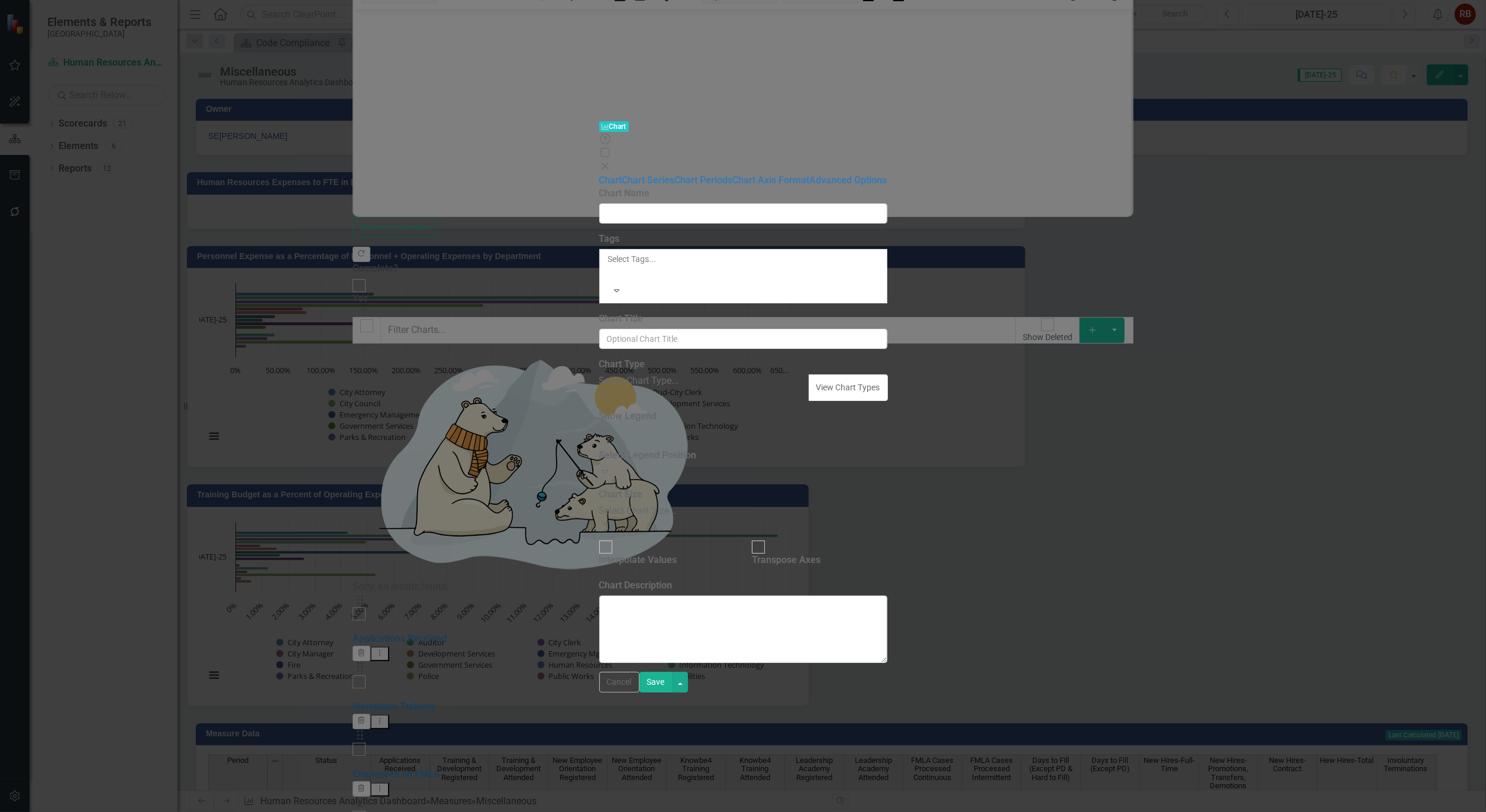
type input "Absentees Scheduled Leave"
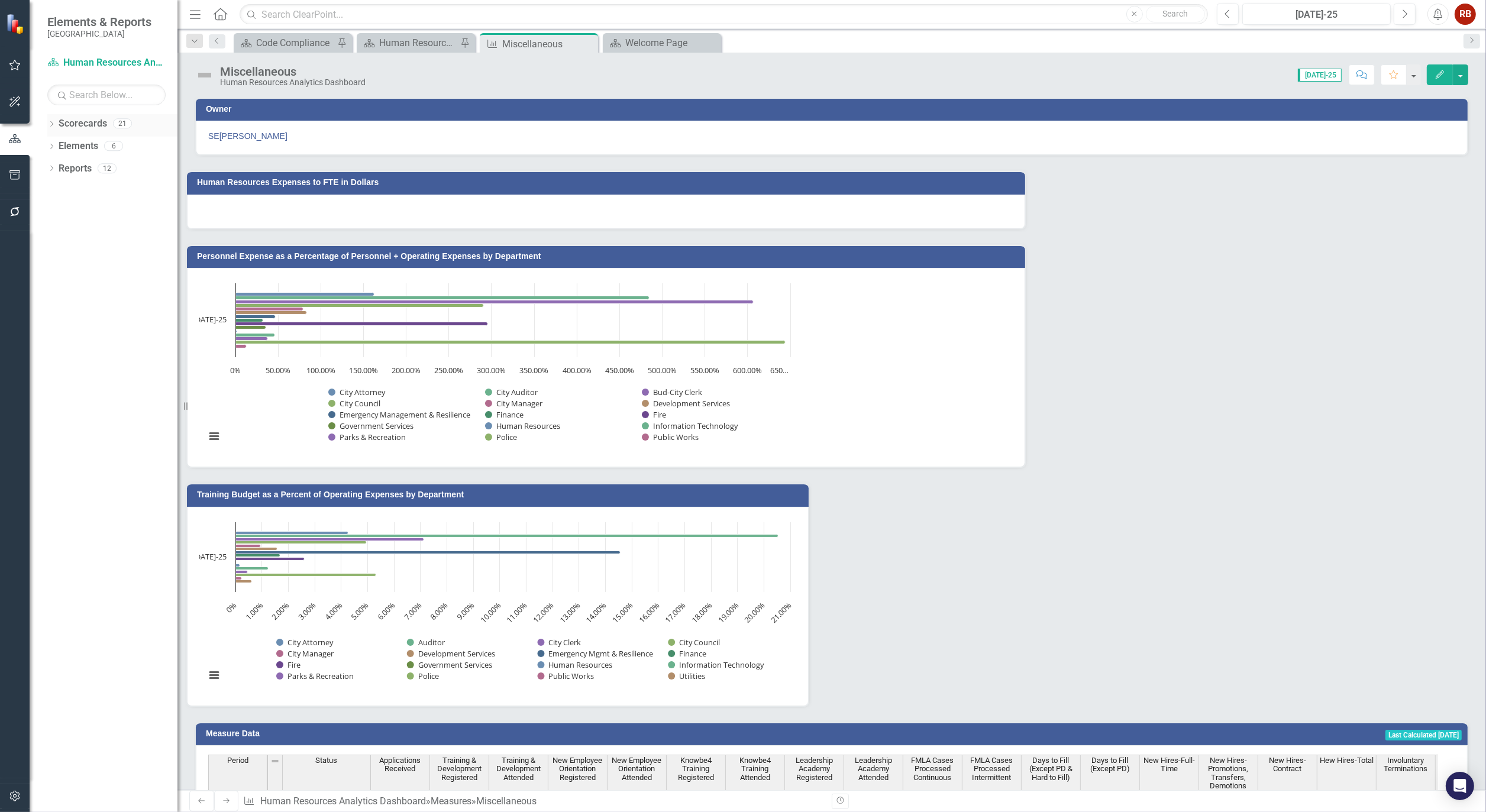
click at [52, 122] on icon "Dropdown" at bounding box center [51, 125] width 8 height 7
click at [44, 148] on icon "Dropdown" at bounding box center [40, 145] width 9 height 7
click at [55, 259] on icon "Dropdown" at bounding box center [51, 255] width 8 height 7
click at [81, 328] on link "Measure Measures" at bounding box center [76, 321] width 59 height 13
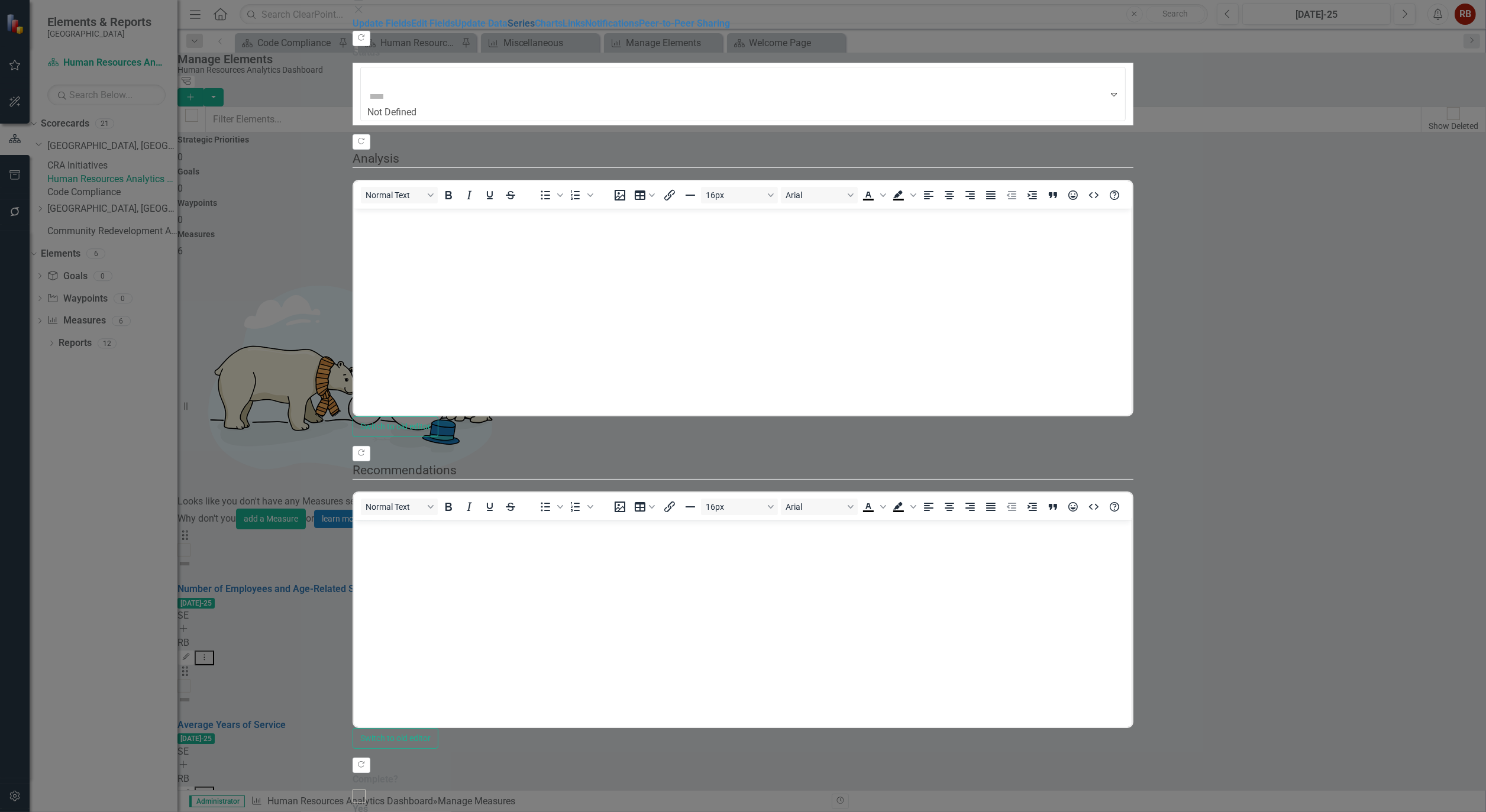
click at [507, 29] on link "Series" at bounding box center [521, 23] width 27 height 12
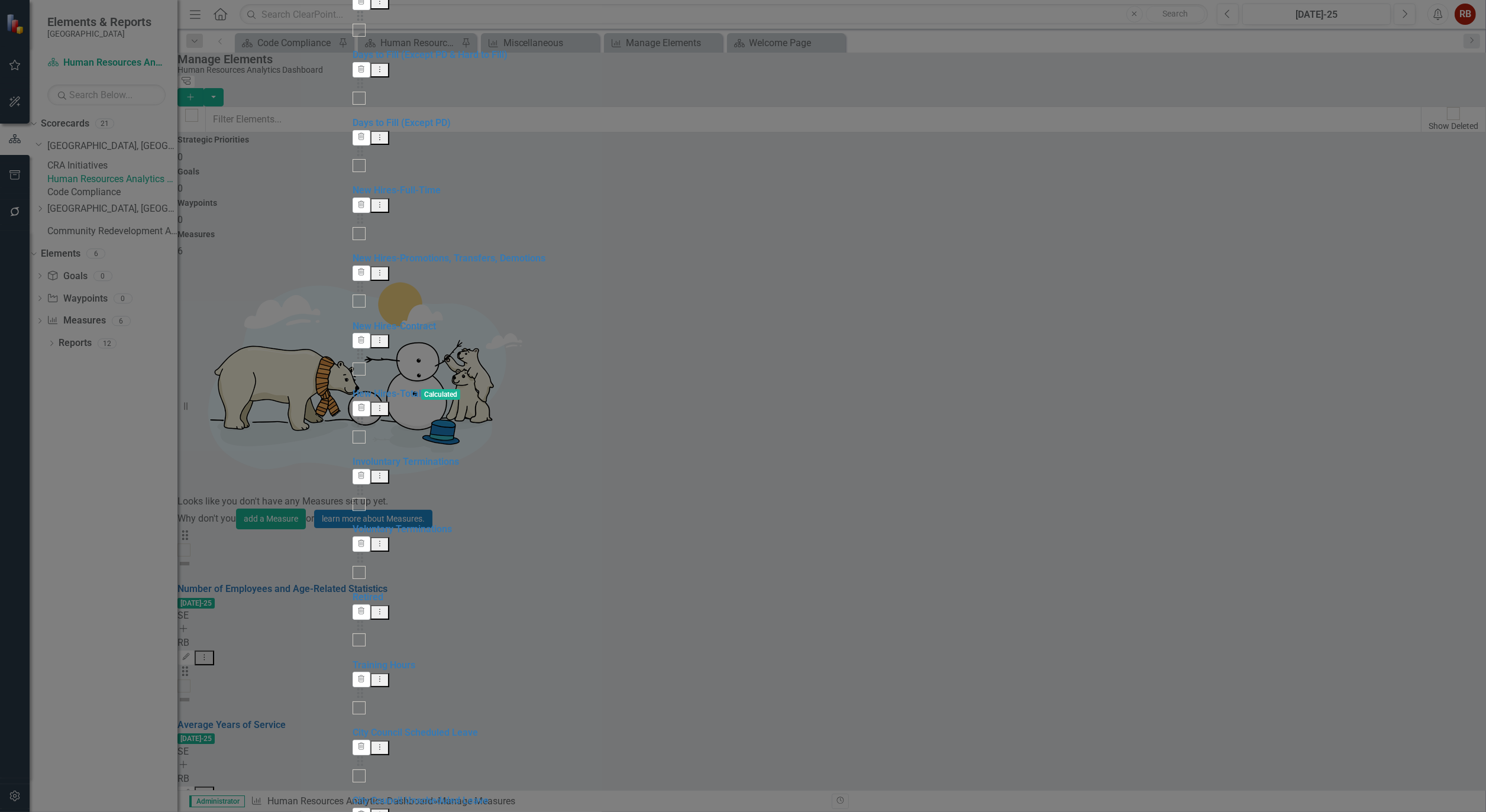
scroll to position [846, 0]
click at [1418, 602] on link "Edit Edit Measure Series" at bounding box center [1389, 609] width 134 height 22
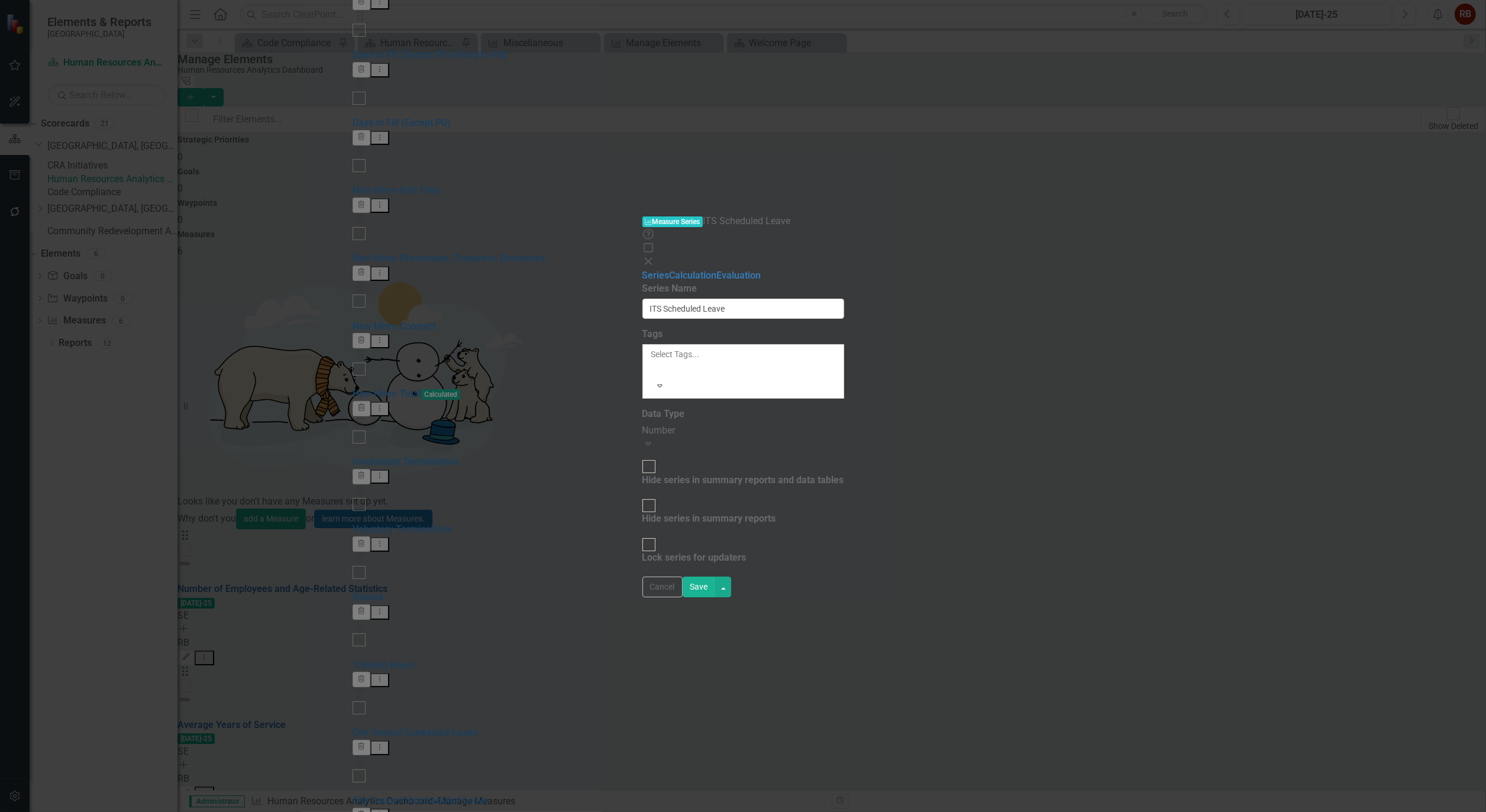
click at [844, 282] on div "From this page, you can edit the name, type, and visibility options of your ser…" at bounding box center [743, 424] width 202 height 285
click at [844, 438] on div "Expand" at bounding box center [743, 444] width 202 height 13
click at [682, 598] on button "Cancel" at bounding box center [662, 587] width 40 height 21
